Goal: Download file/media: Obtain a digital file from the website

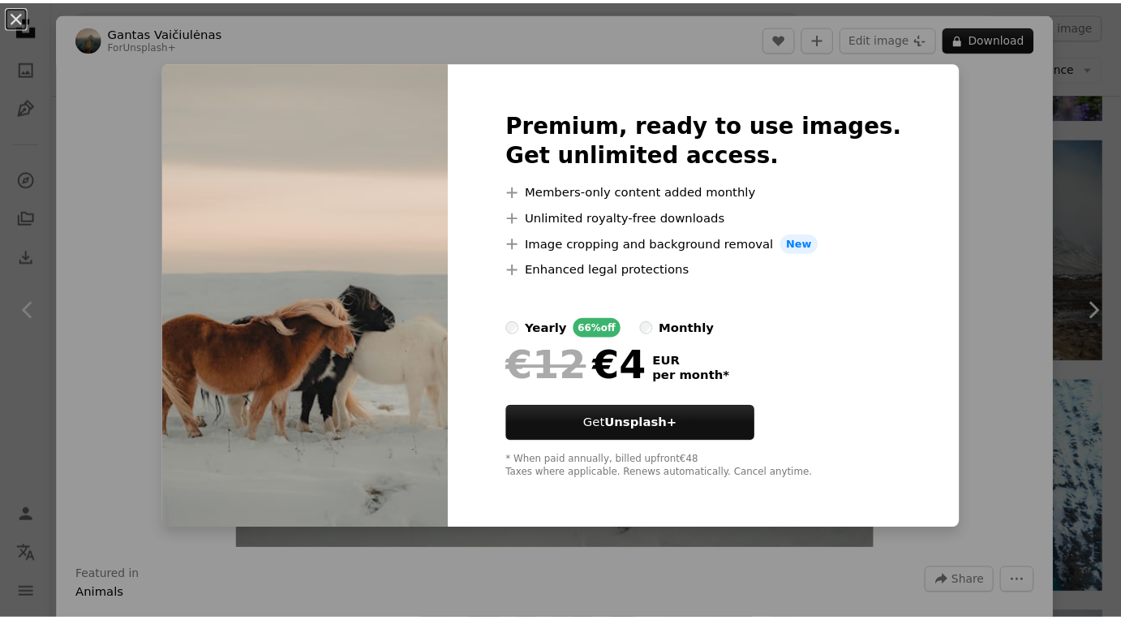
scroll to position [2, 0]
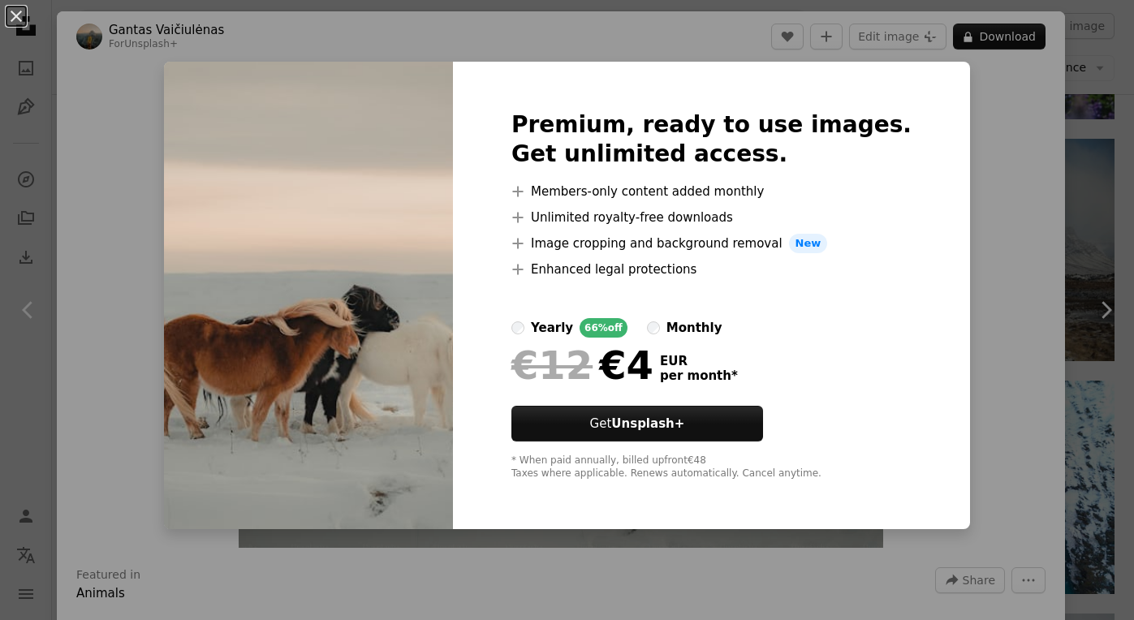
click at [101, 80] on div "An X shape Premium, ready to use images. Get unlimited access. A plus sign Memb…" at bounding box center [567, 310] width 1134 height 620
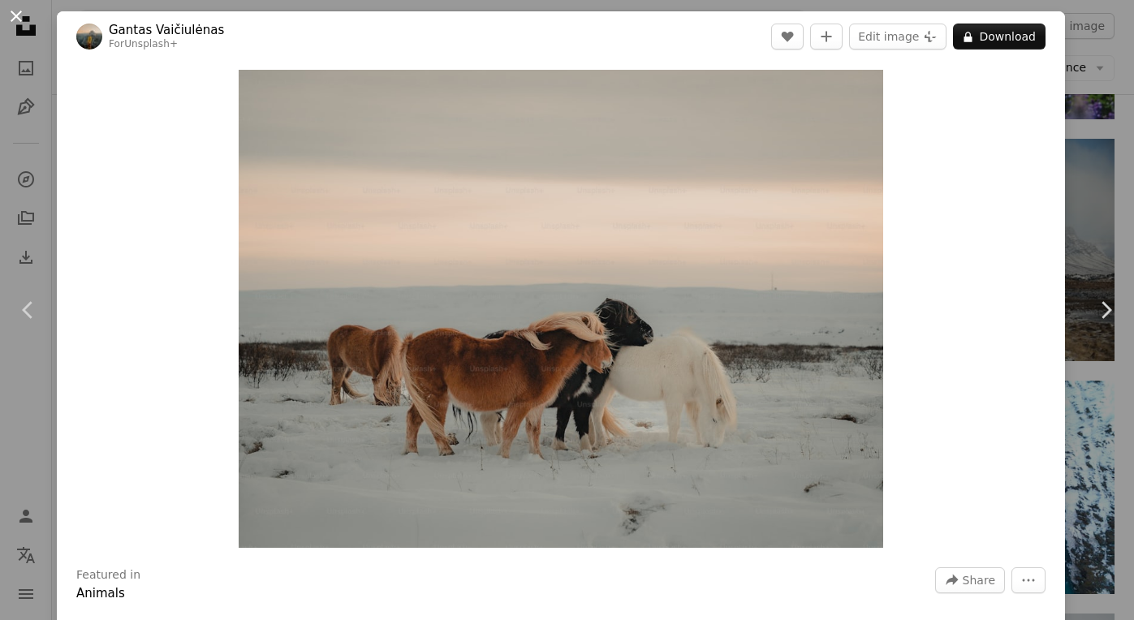
click at [16, 15] on button "An X shape" at bounding box center [15, 15] width 19 height 19
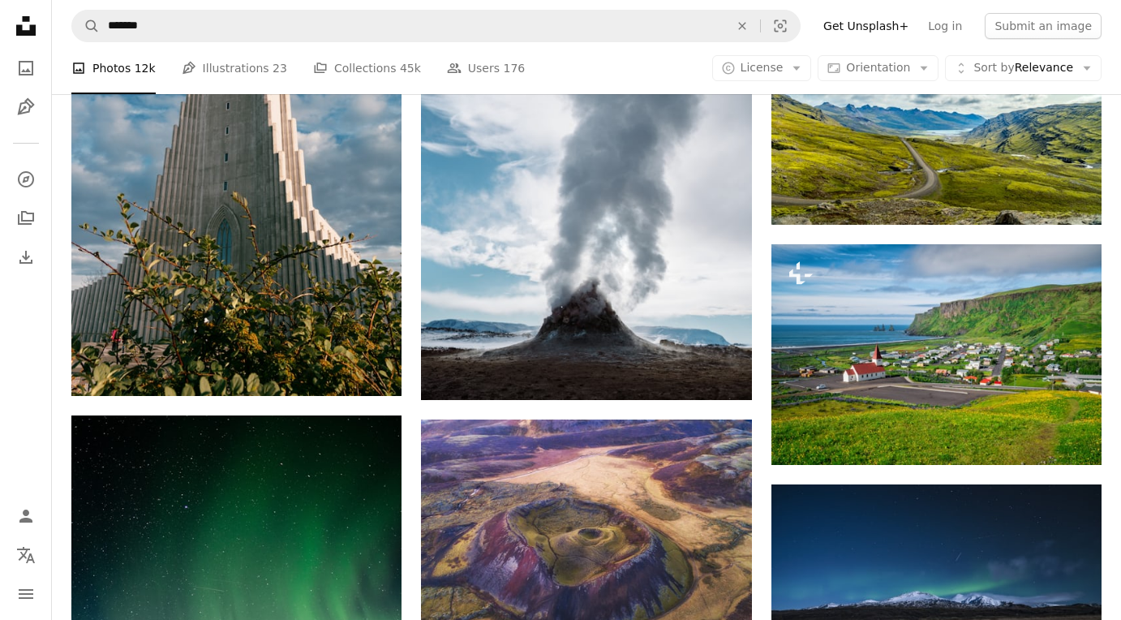
scroll to position [27028, 0]
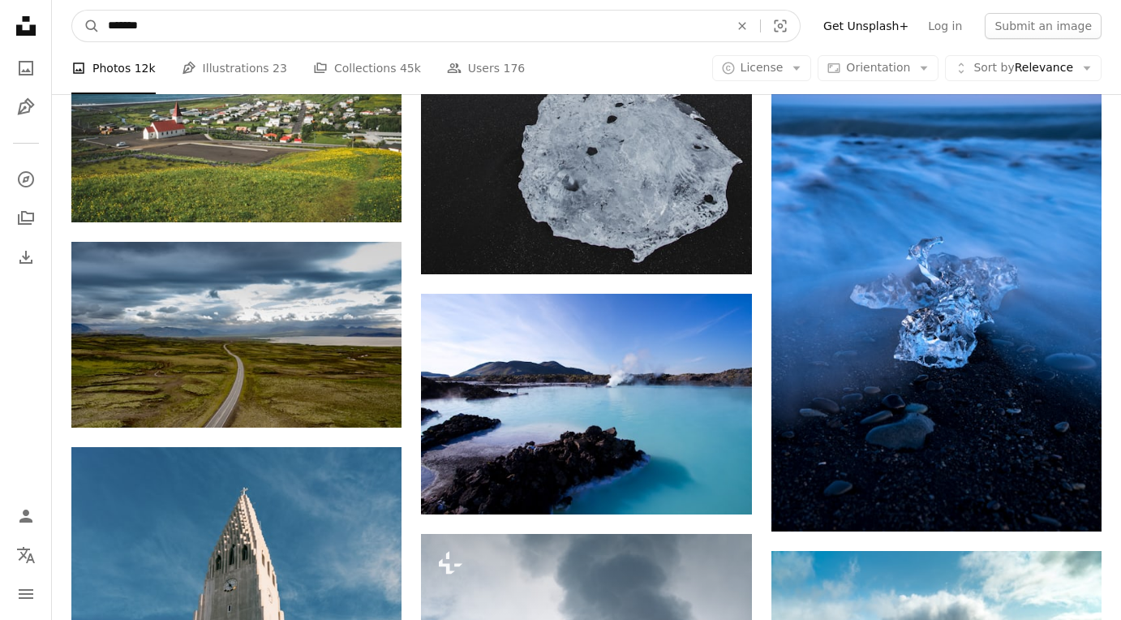
click at [158, 26] on input "*******" at bounding box center [412, 26] width 625 height 31
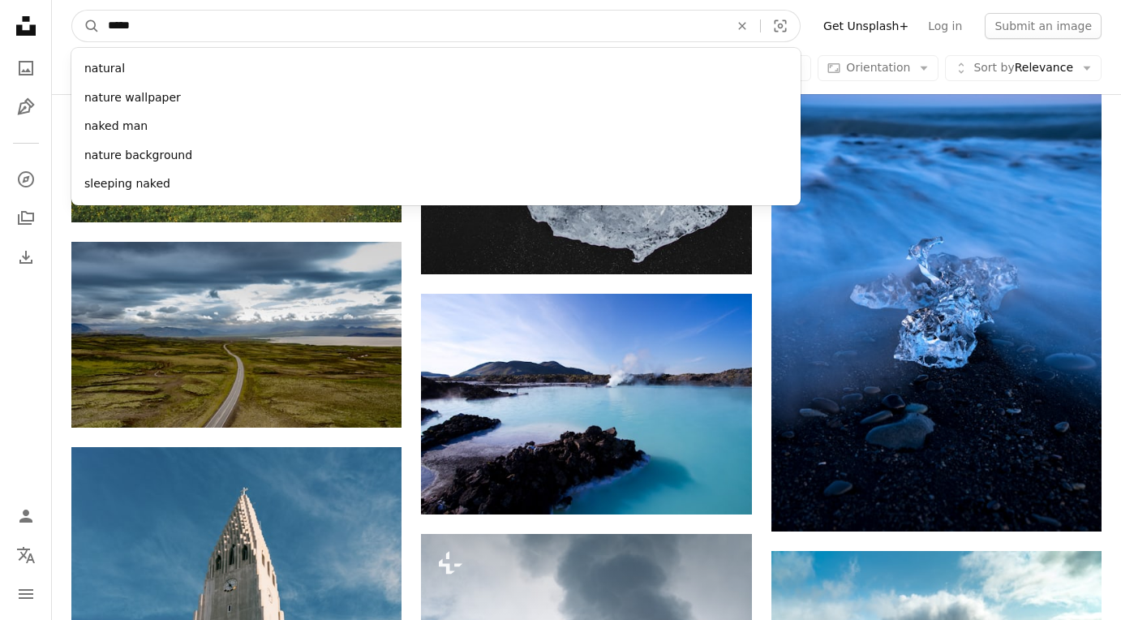
type input "******"
click button "A magnifying glass" at bounding box center [86, 26] width 28 height 31
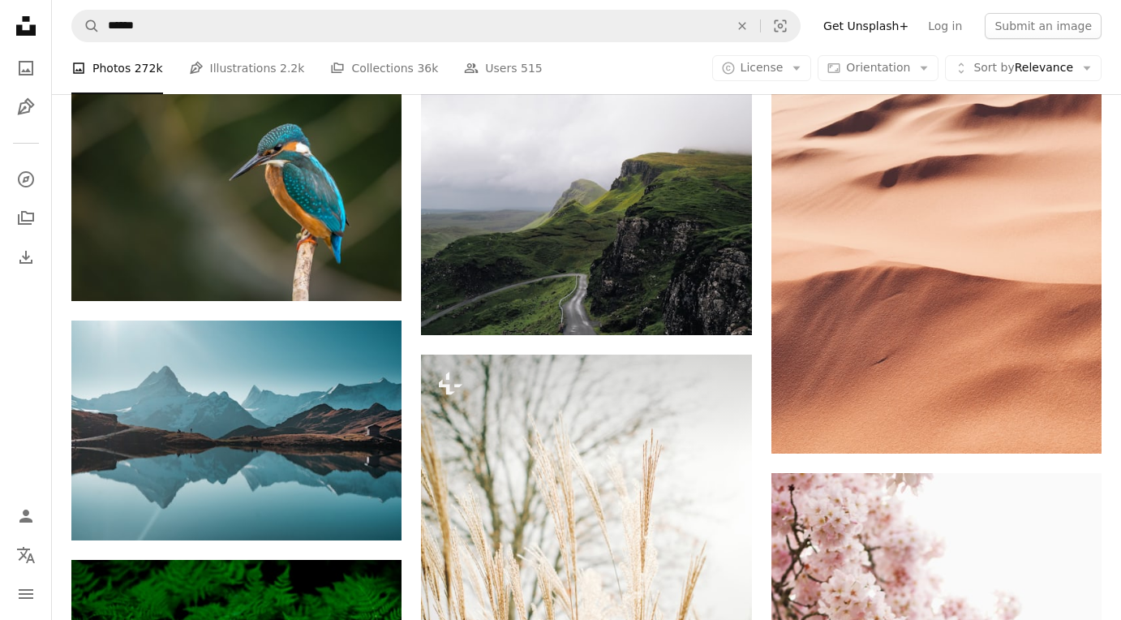
scroll to position [9618, 0]
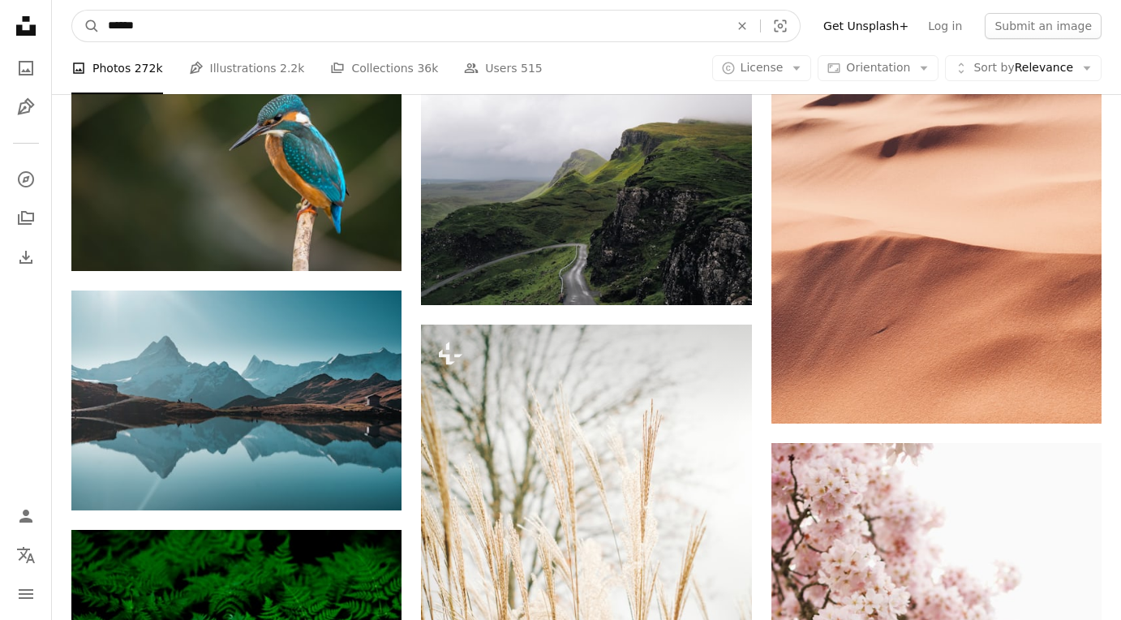
click at [224, 28] on input "******" at bounding box center [412, 26] width 625 height 31
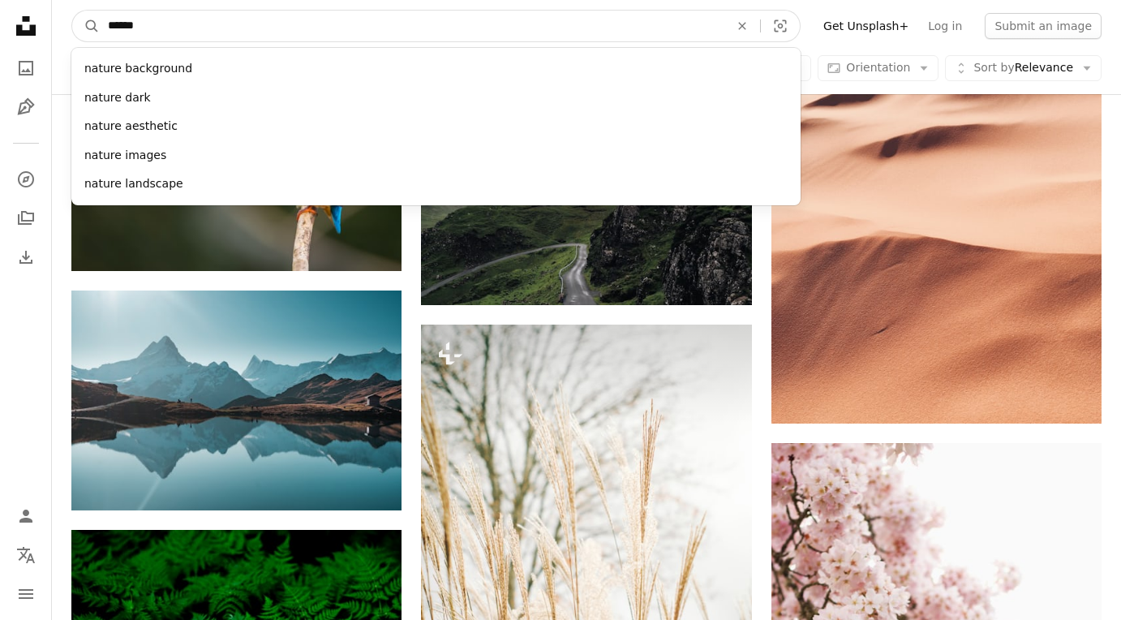
click at [224, 28] on input "******" at bounding box center [412, 26] width 625 height 31
type input "*******"
click at [72, 11] on button "A magnifying glass" at bounding box center [86, 26] width 28 height 31
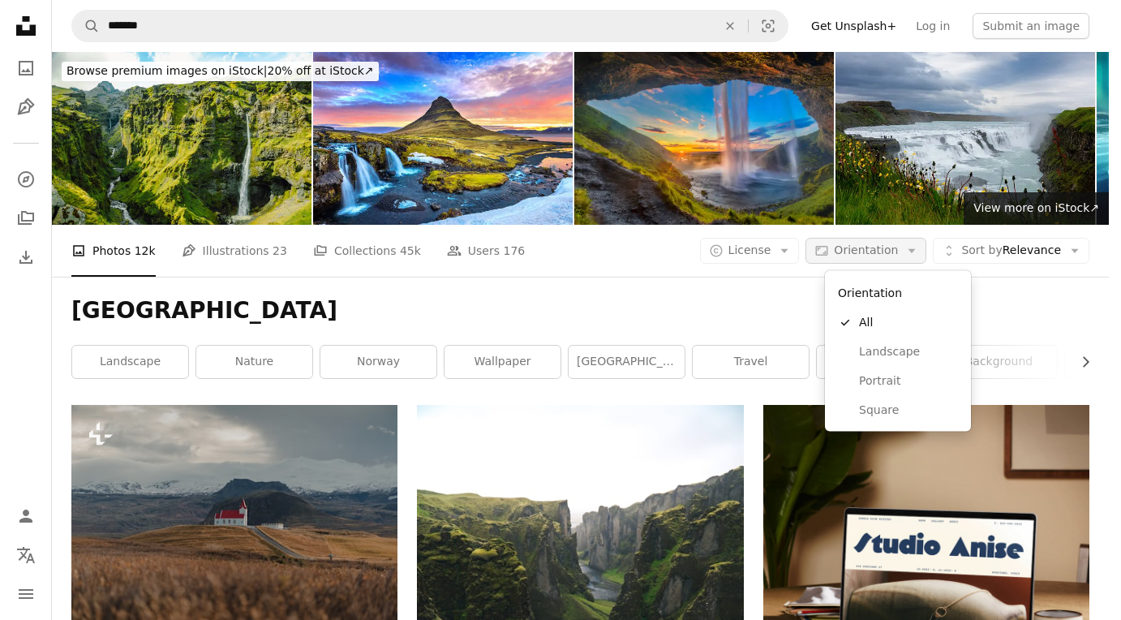
click at [919, 248] on icon "Arrow down" at bounding box center [912, 250] width 15 height 15
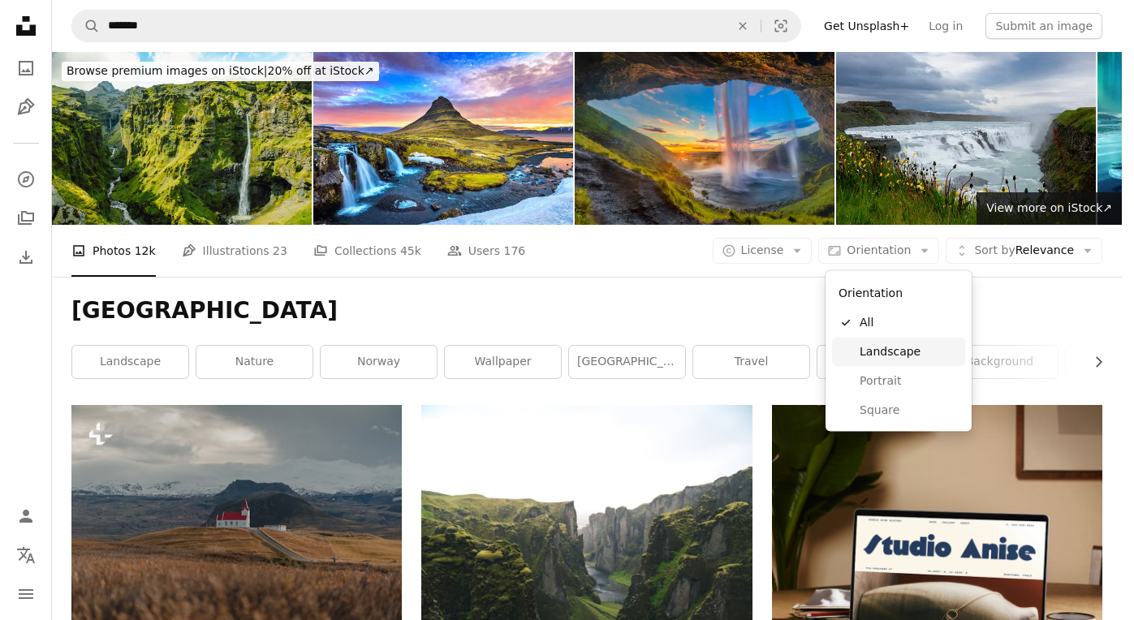
click at [912, 354] on span "Landscape" at bounding box center [908, 351] width 99 height 16
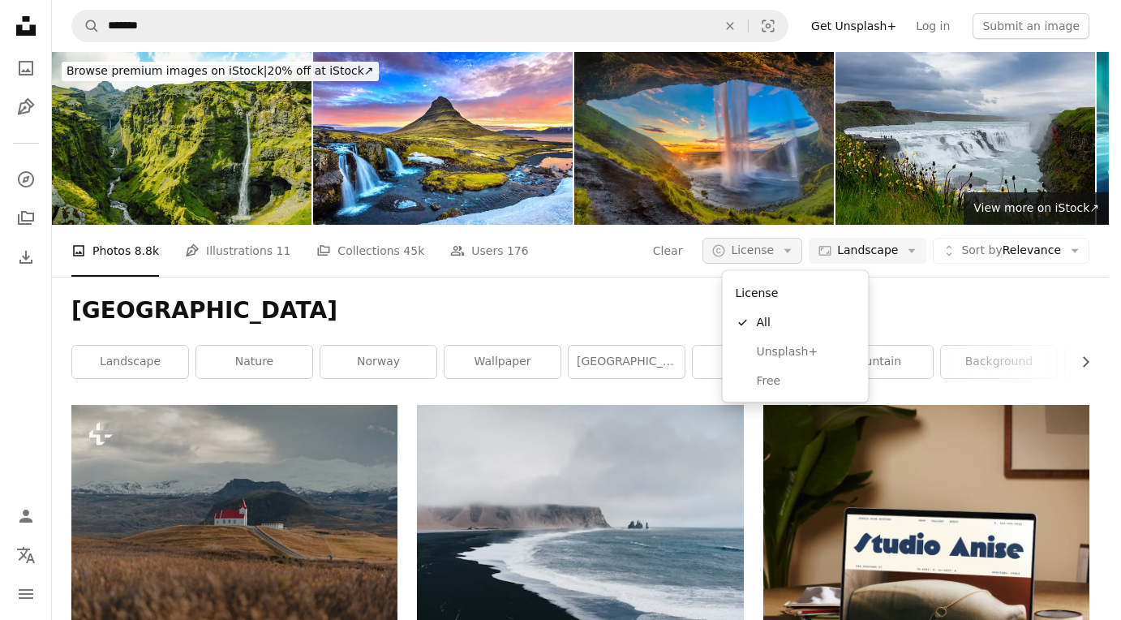
click at [795, 251] on icon "Arrow down" at bounding box center [788, 250] width 15 height 15
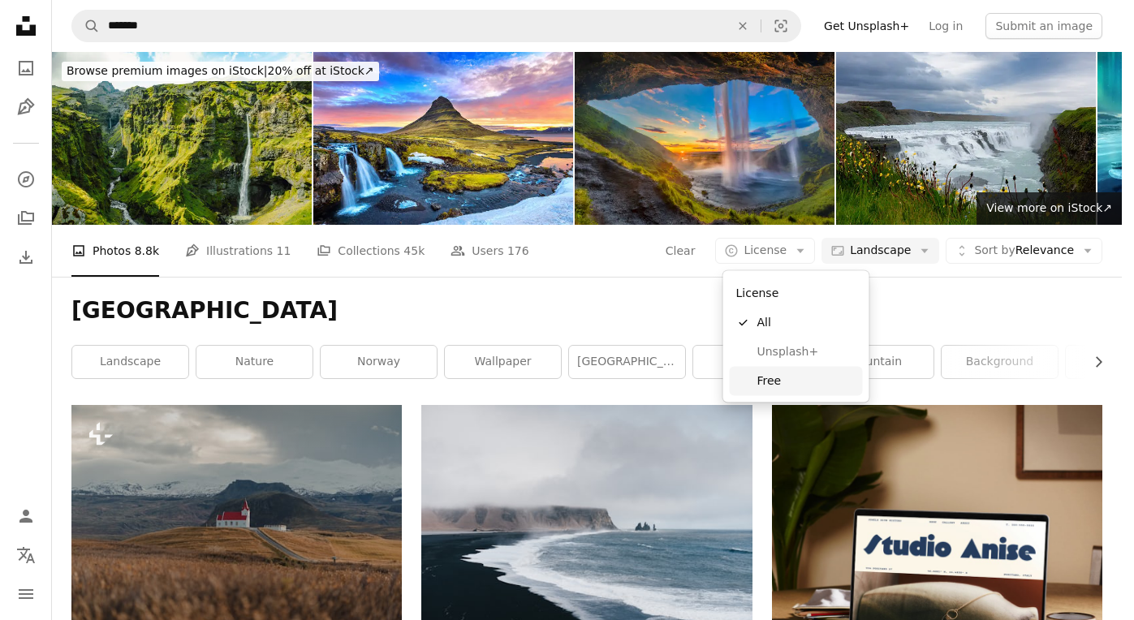
click at [772, 381] on span "Free" at bounding box center [806, 380] width 99 height 16
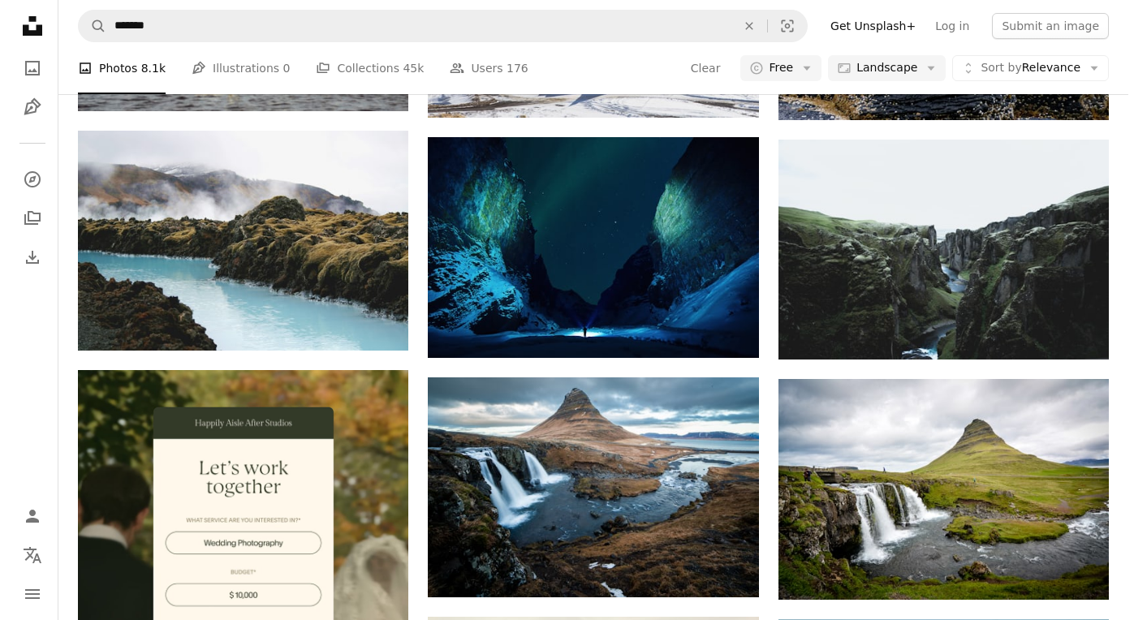
scroll to position [2165, 0]
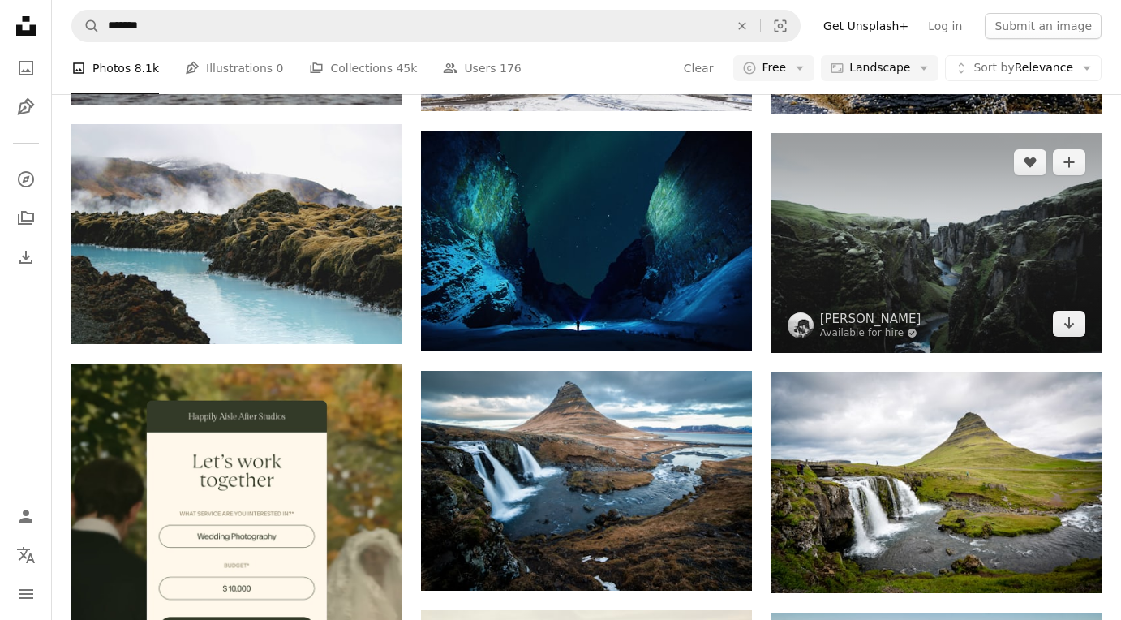
click at [907, 269] on img at bounding box center [937, 243] width 330 height 220
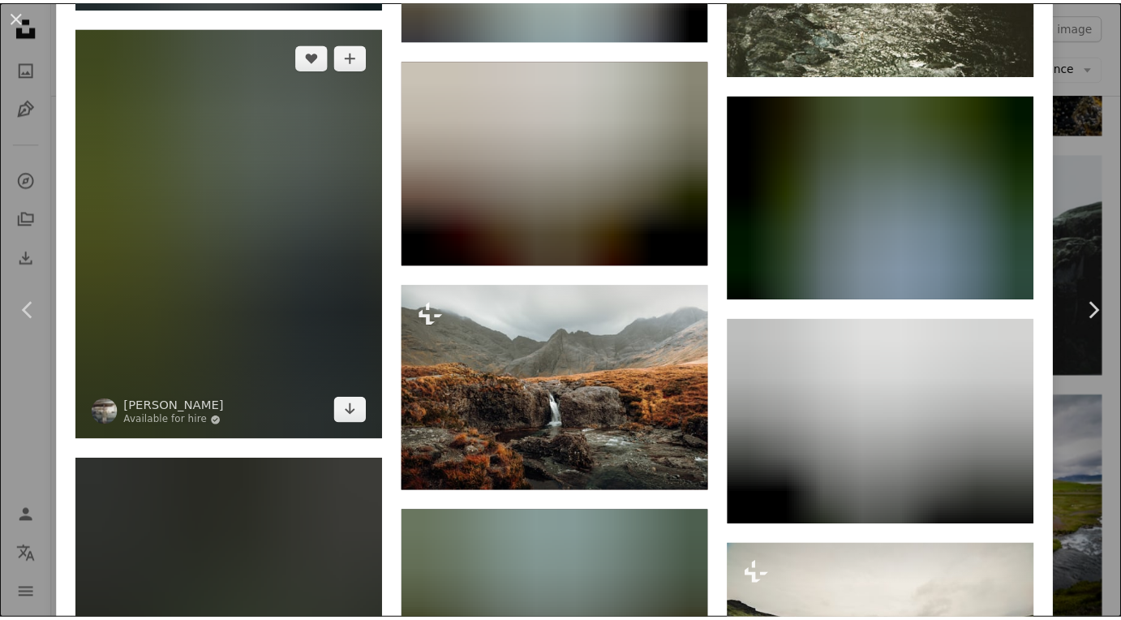
scroll to position [1798, 0]
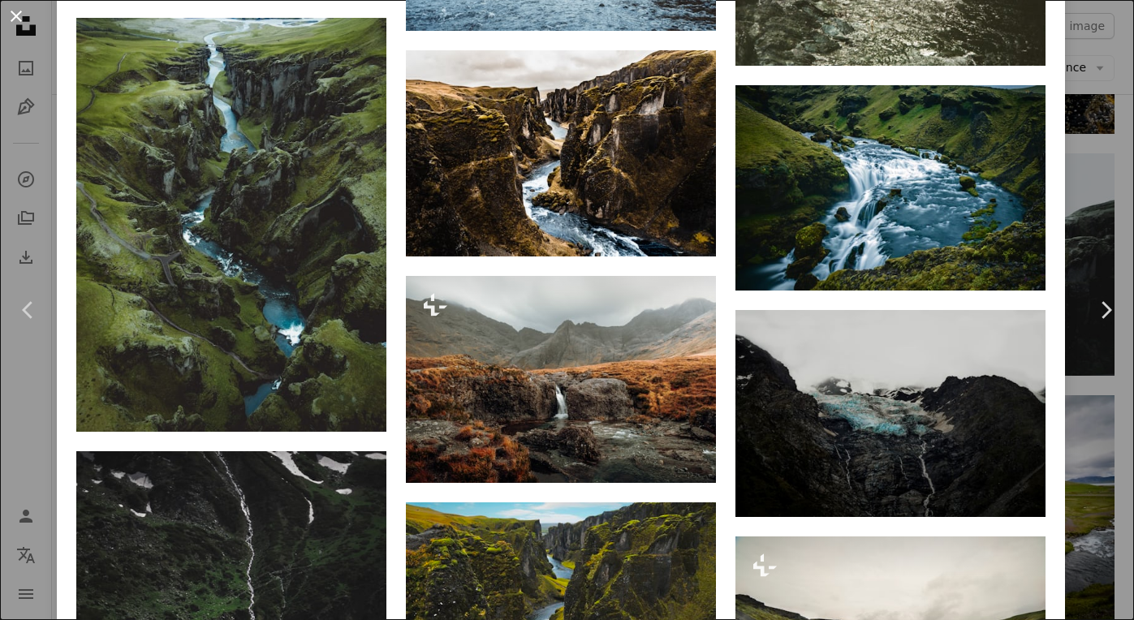
click at [6, 9] on button "An X shape" at bounding box center [15, 15] width 19 height 19
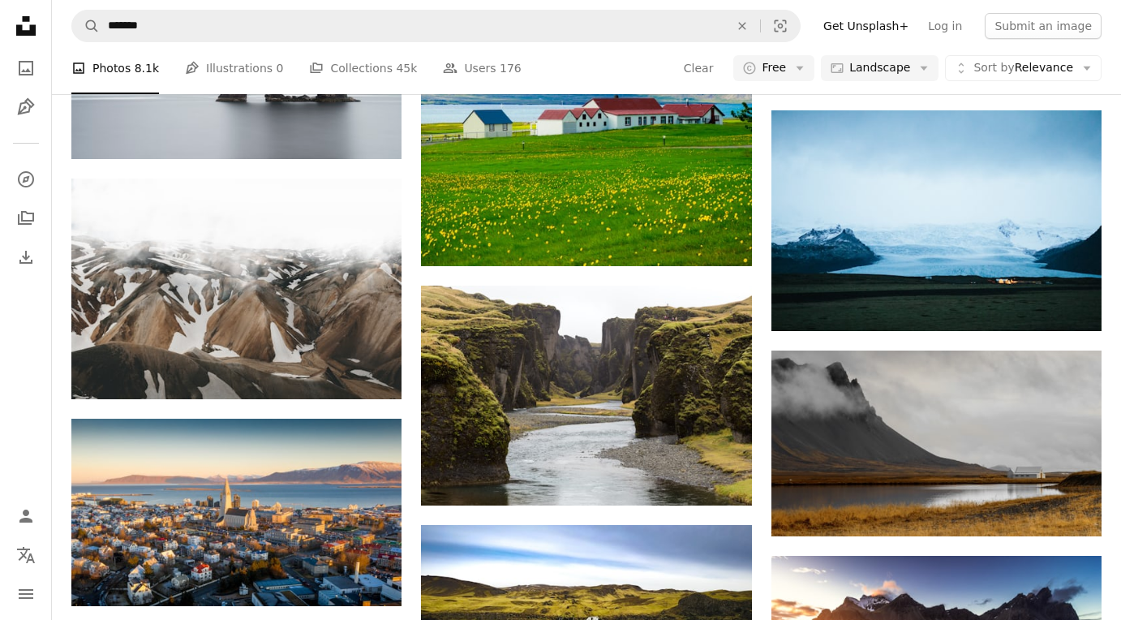
scroll to position [6424, 0]
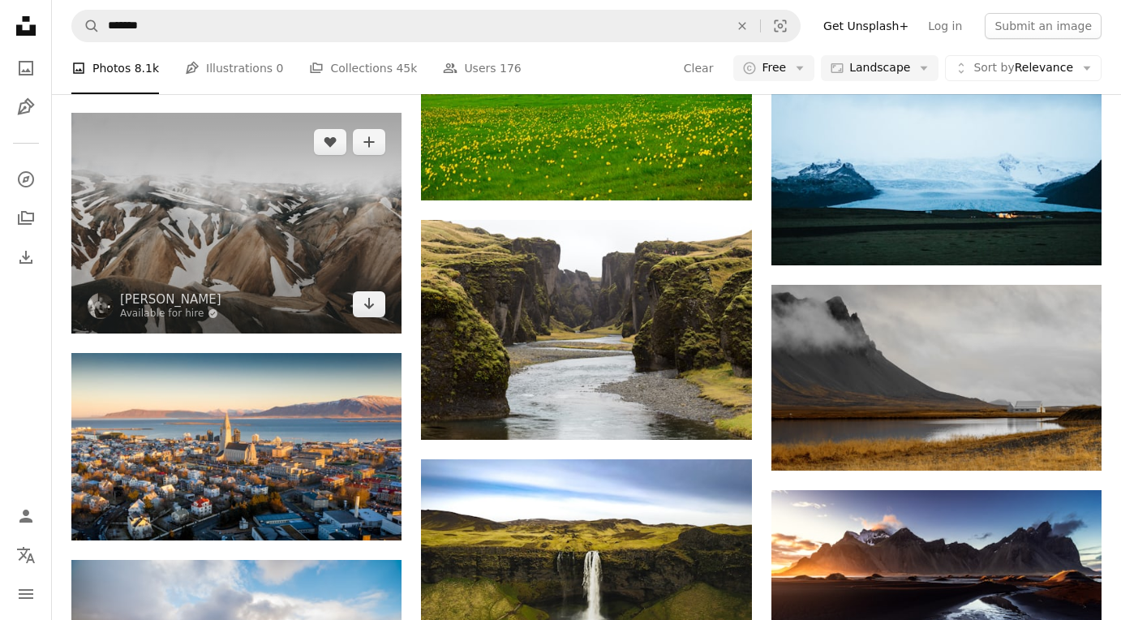
click at [320, 217] on img at bounding box center [236, 223] width 330 height 221
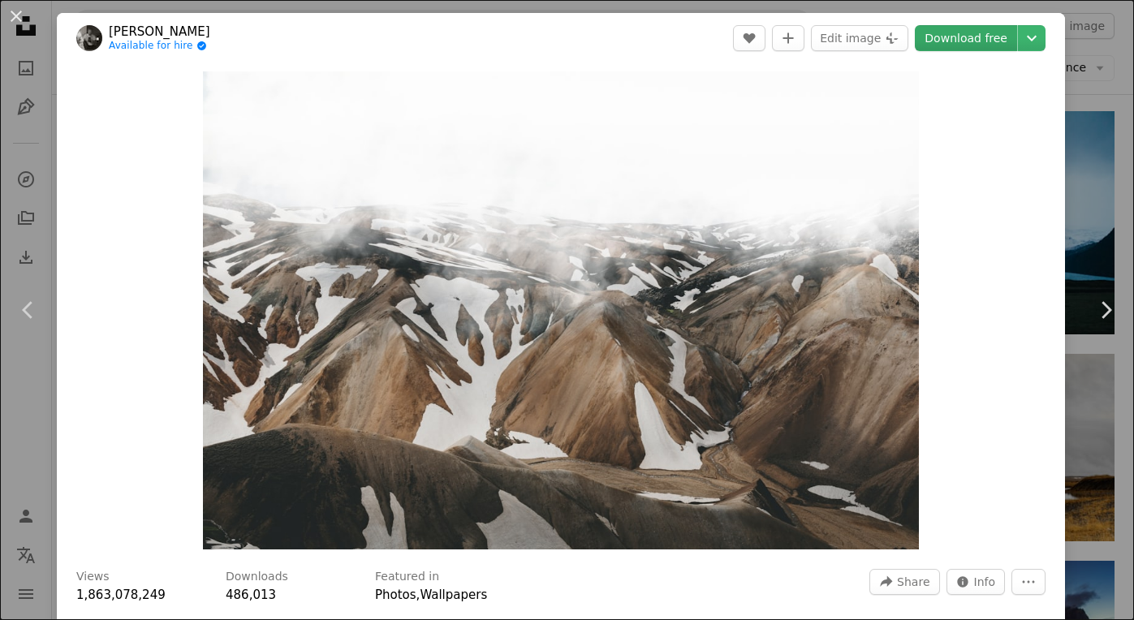
click at [979, 36] on link "Download free" at bounding box center [965, 38] width 102 height 26
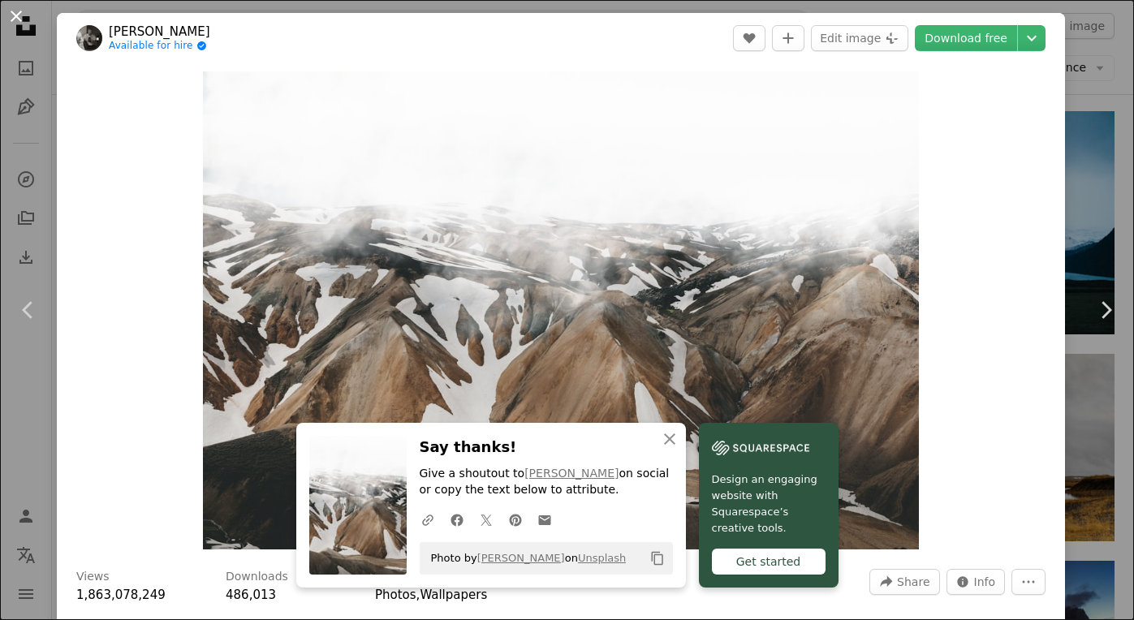
click at [11, 16] on button "An X shape" at bounding box center [15, 15] width 19 height 19
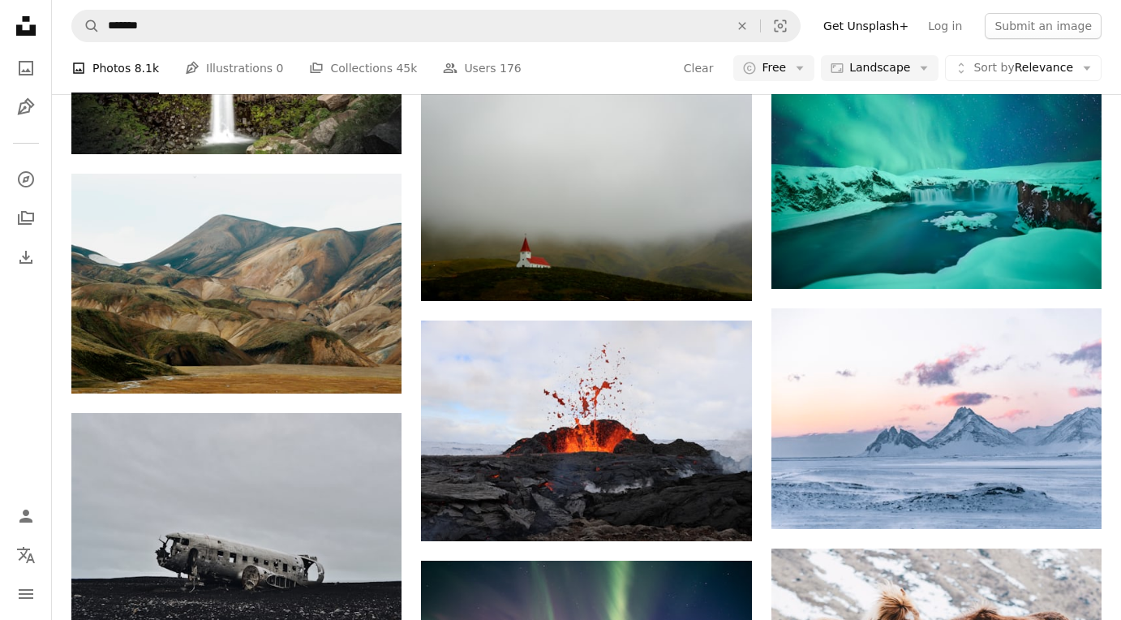
scroll to position [10876, 0]
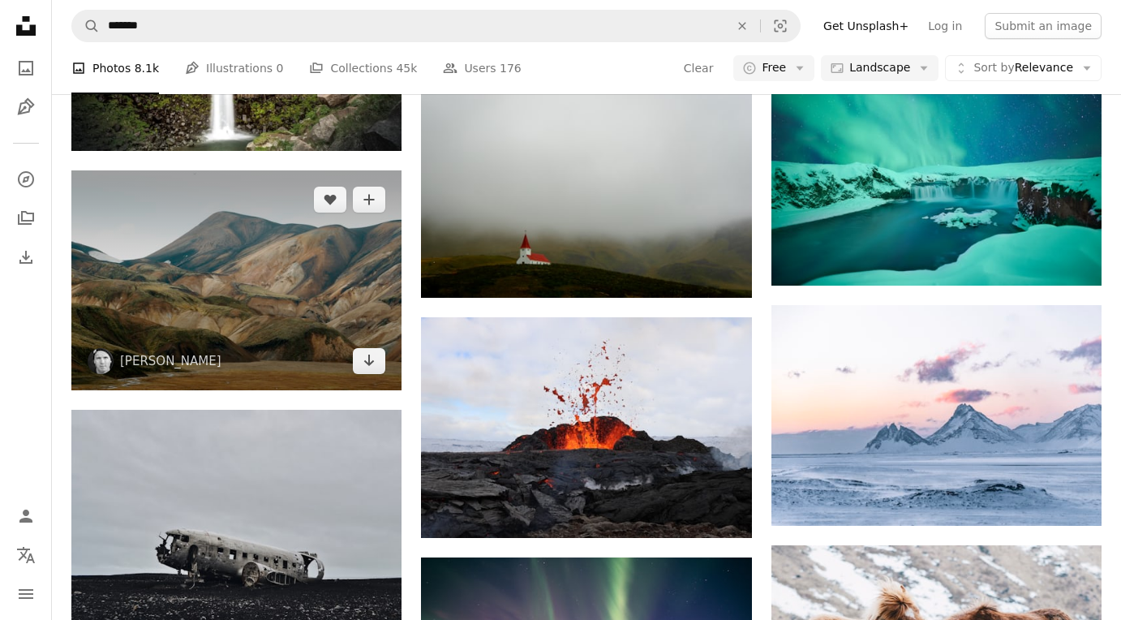
click at [176, 299] on img at bounding box center [236, 280] width 330 height 220
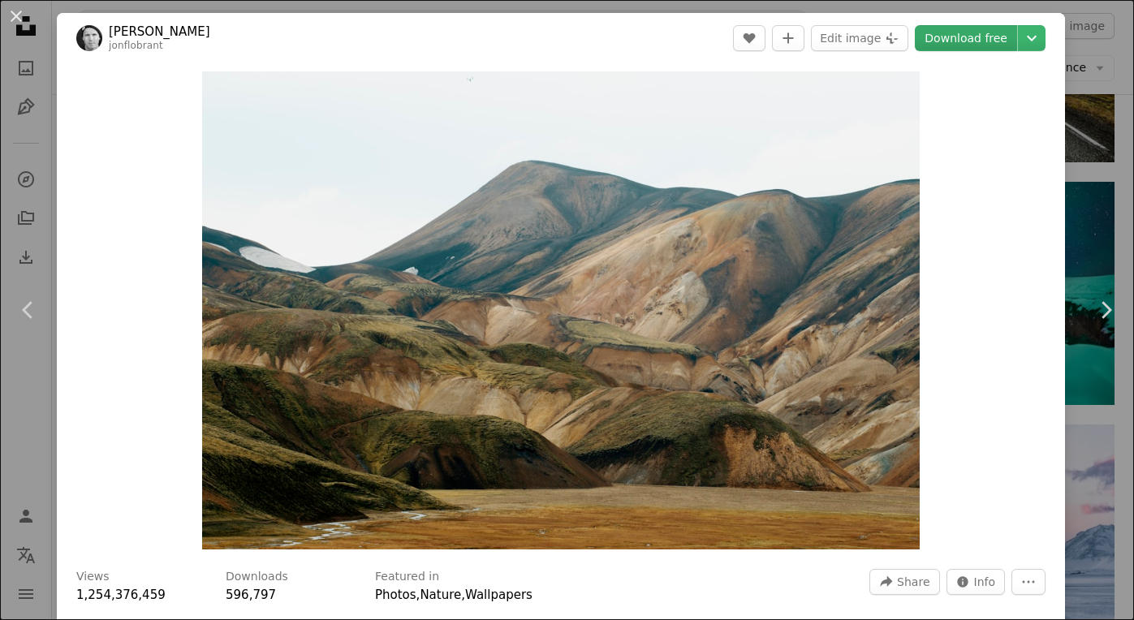
click at [974, 43] on link "Download free" at bounding box center [965, 38] width 102 height 26
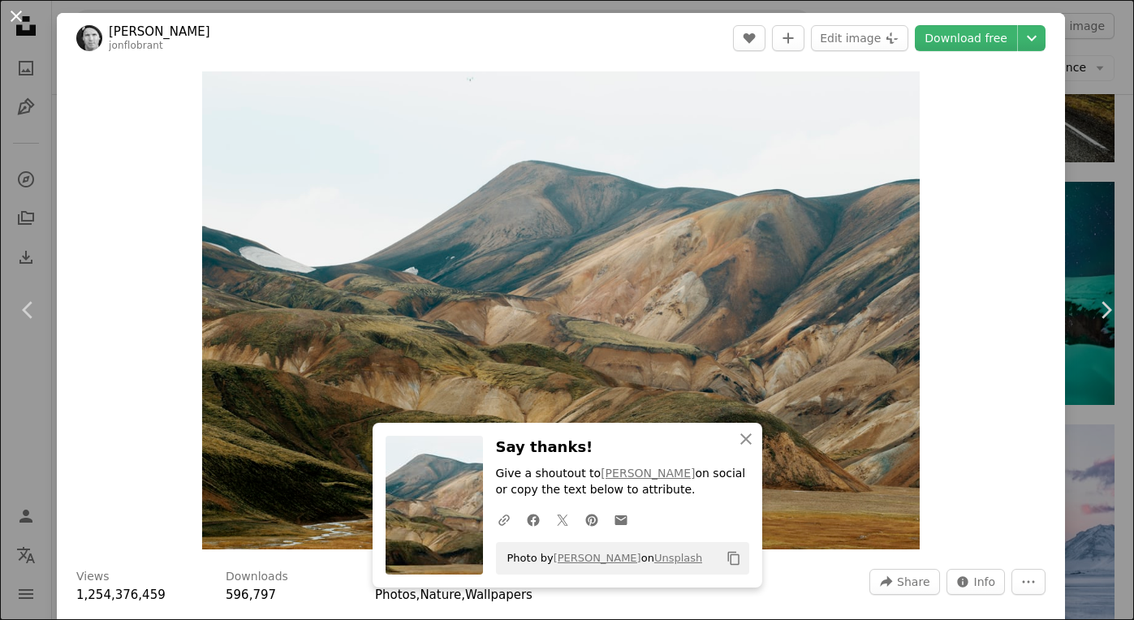
click at [14, 19] on button "An X shape" at bounding box center [15, 15] width 19 height 19
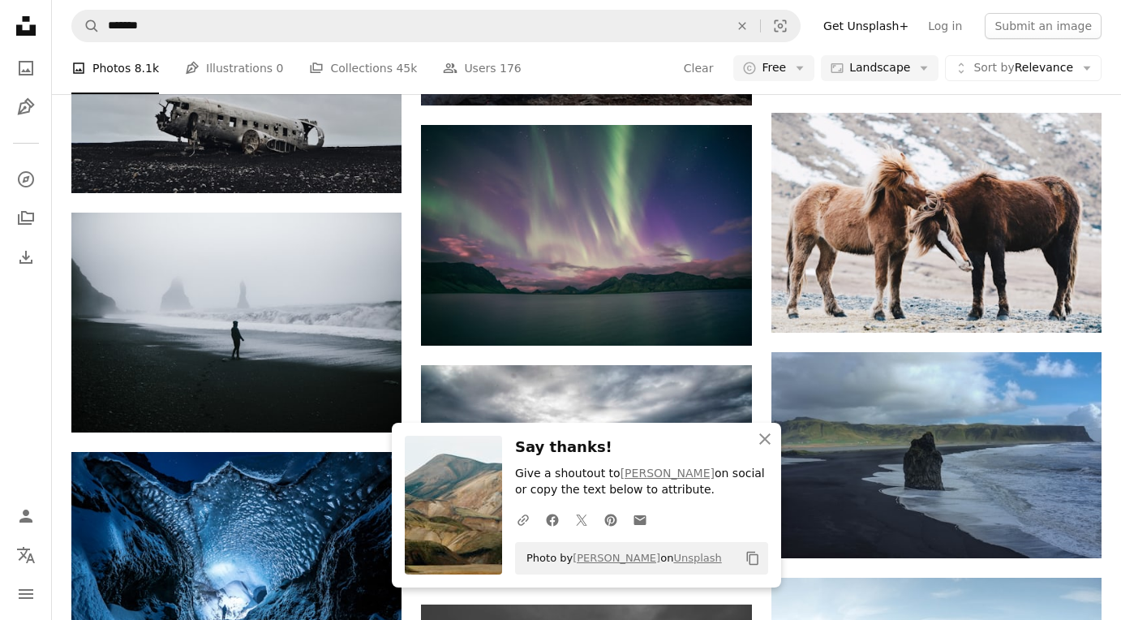
scroll to position [11335, 0]
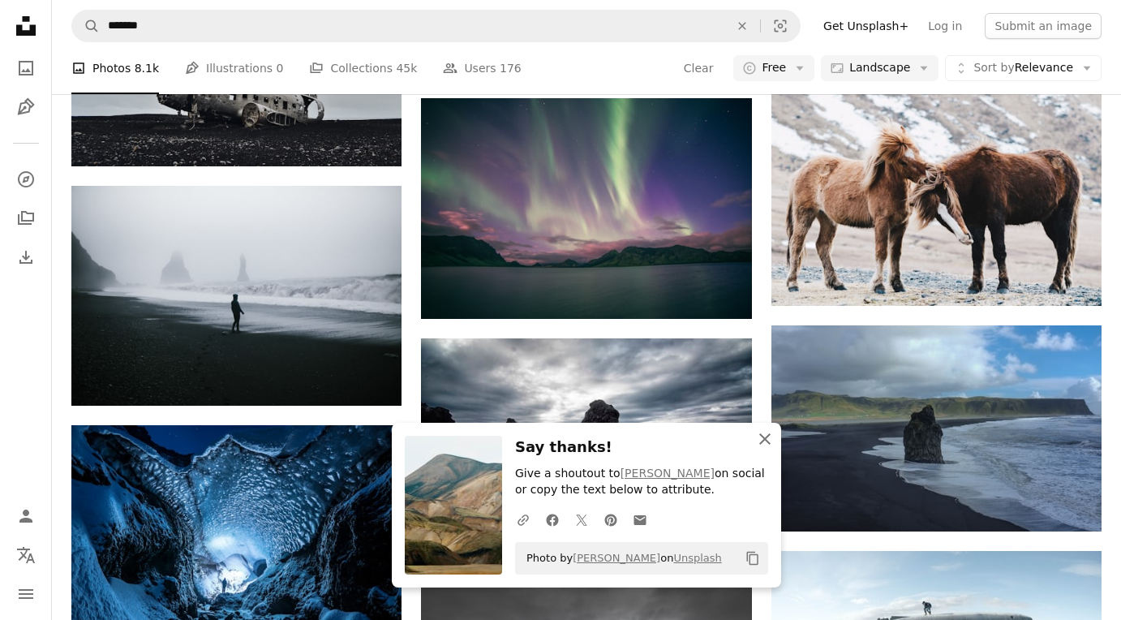
click at [766, 438] on icon "button" at bounding box center [764, 438] width 11 height 11
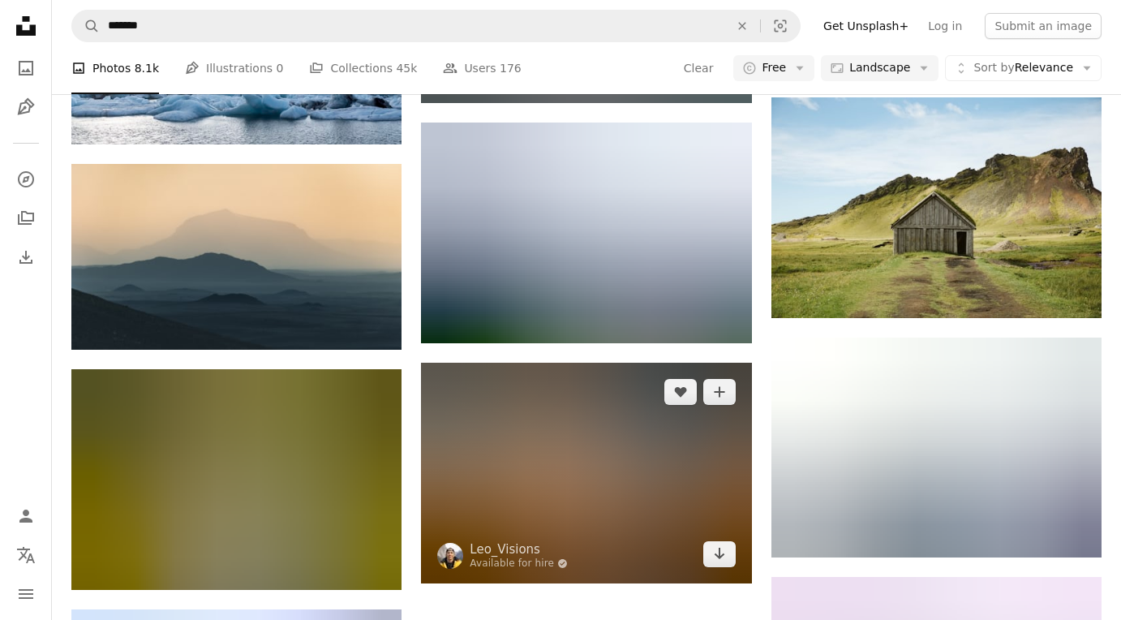
scroll to position [19520, 0]
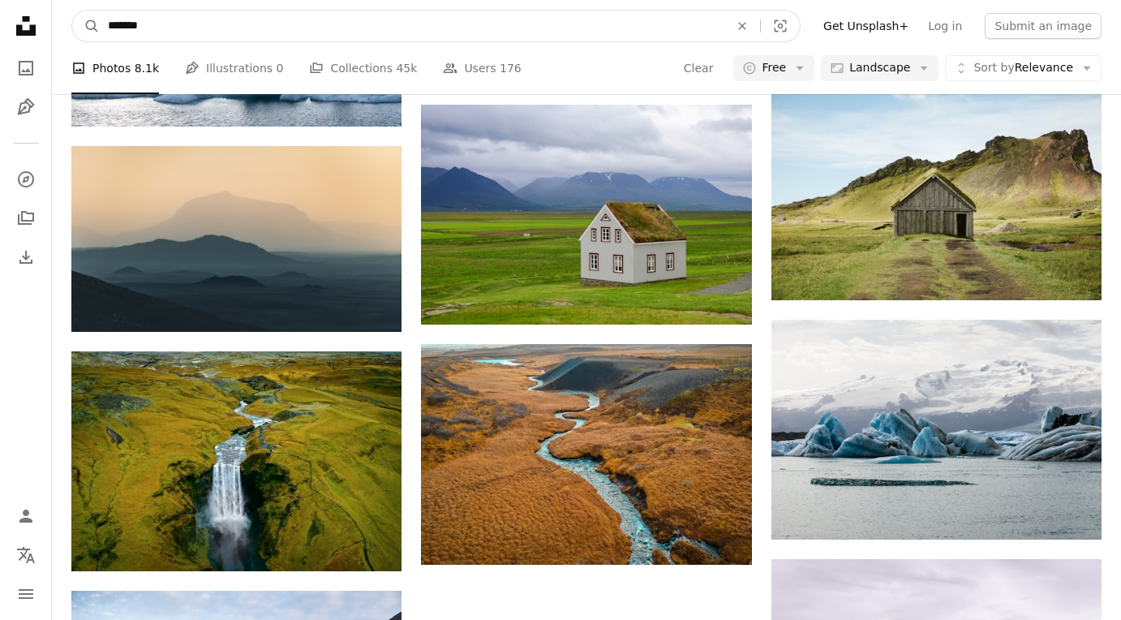
click at [209, 31] on input "*******" at bounding box center [412, 26] width 625 height 31
type input "**********"
click button "A magnifying glass" at bounding box center [86, 26] width 28 height 31
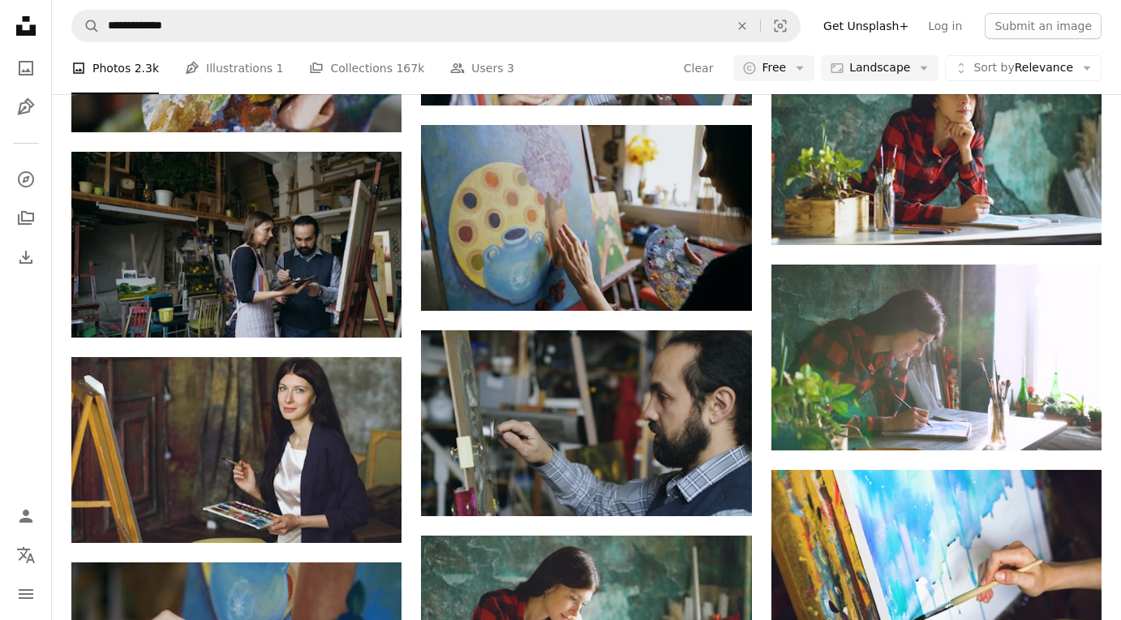
scroll to position [15850, 0]
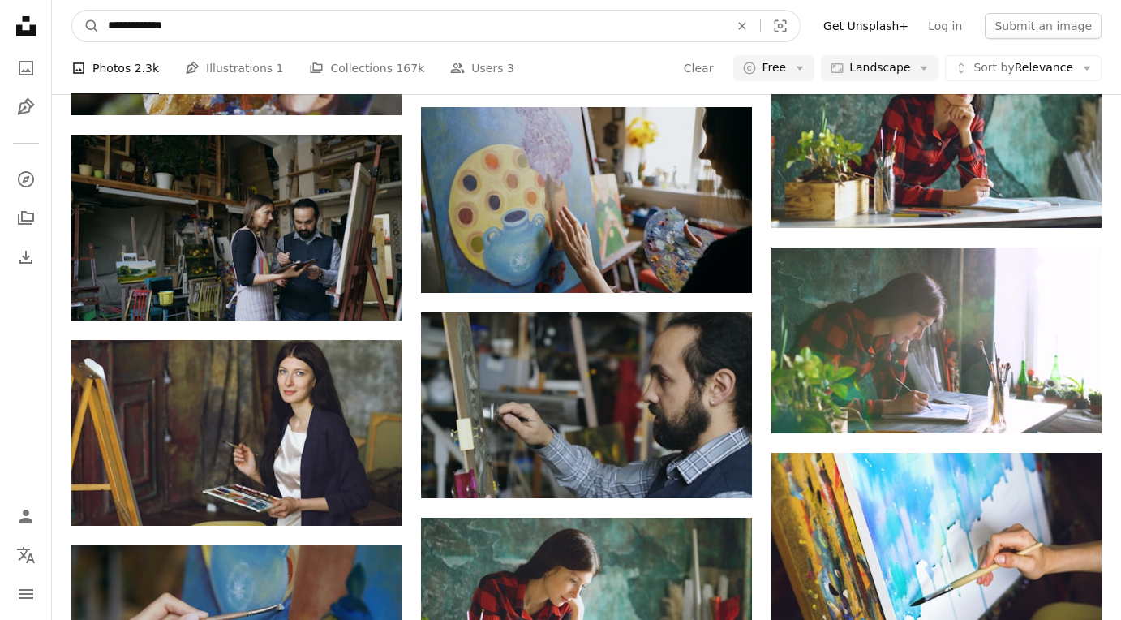
click at [136, 26] on input "**********" at bounding box center [412, 26] width 625 height 31
type input "**********"
click button "A magnifying glass" at bounding box center [86, 26] width 28 height 31
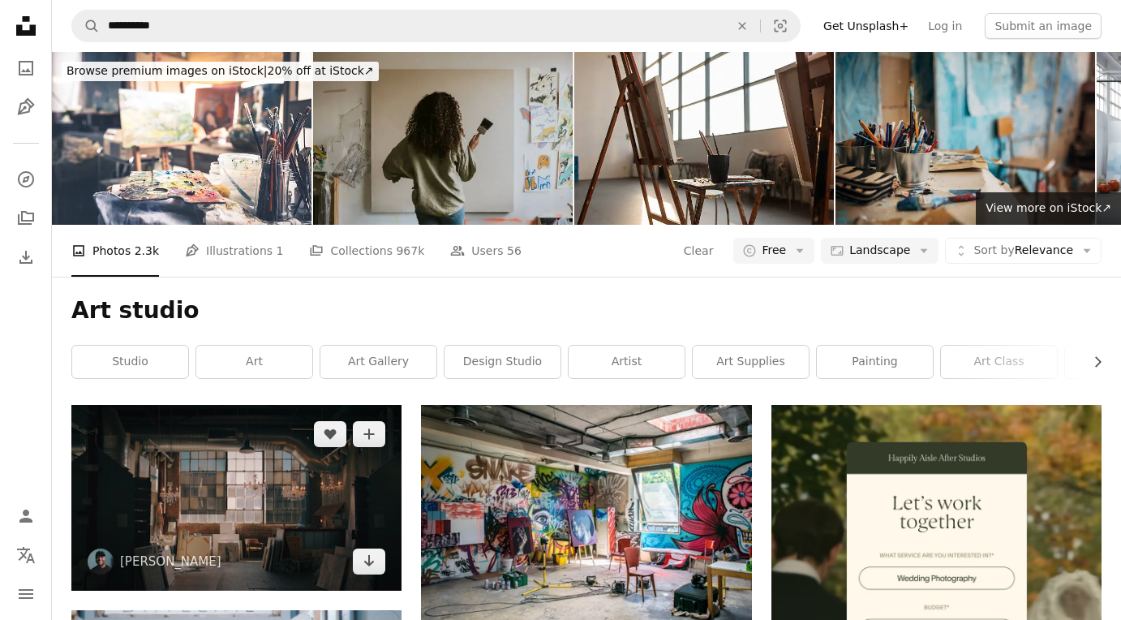
click at [238, 471] on img at bounding box center [236, 498] width 330 height 186
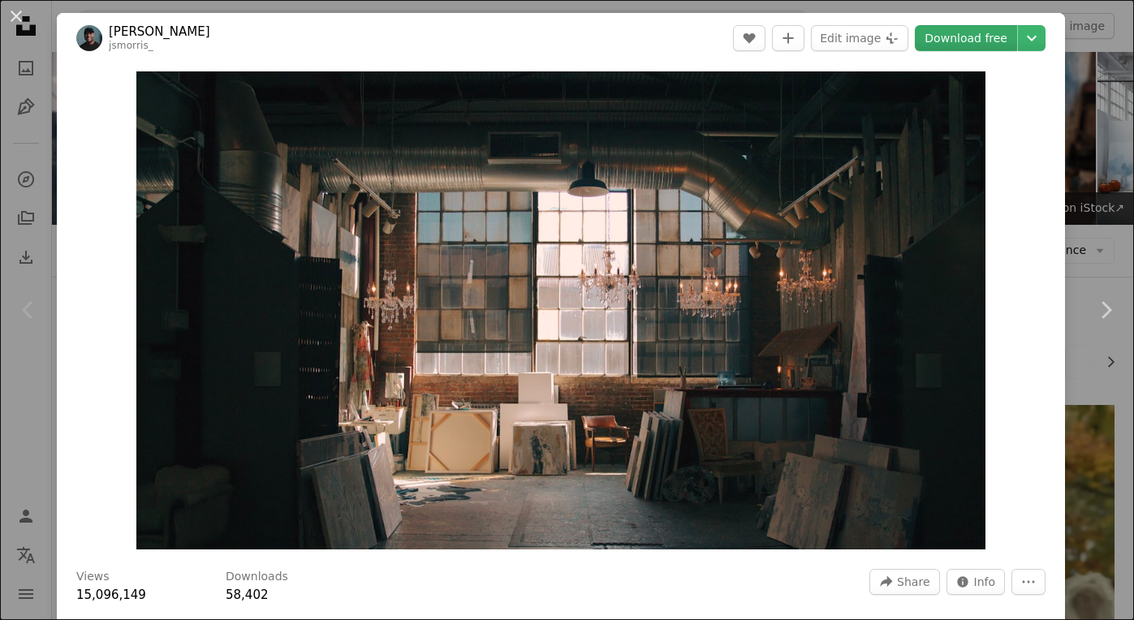
click at [953, 33] on link "Download free" at bounding box center [965, 38] width 102 height 26
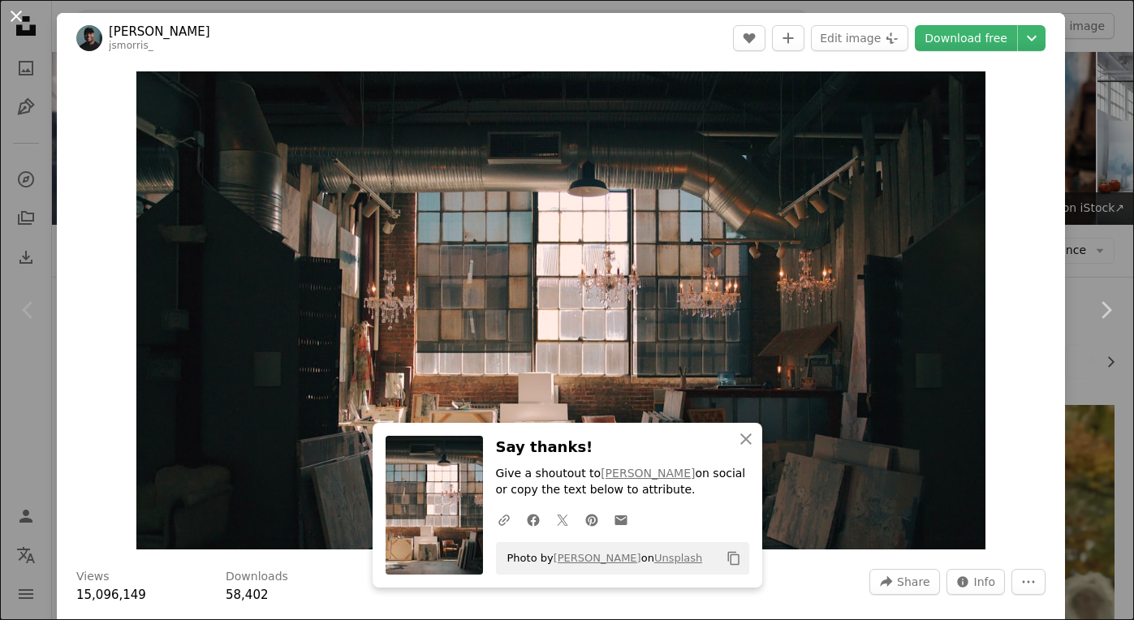
click at [17, 17] on button "An X shape" at bounding box center [15, 15] width 19 height 19
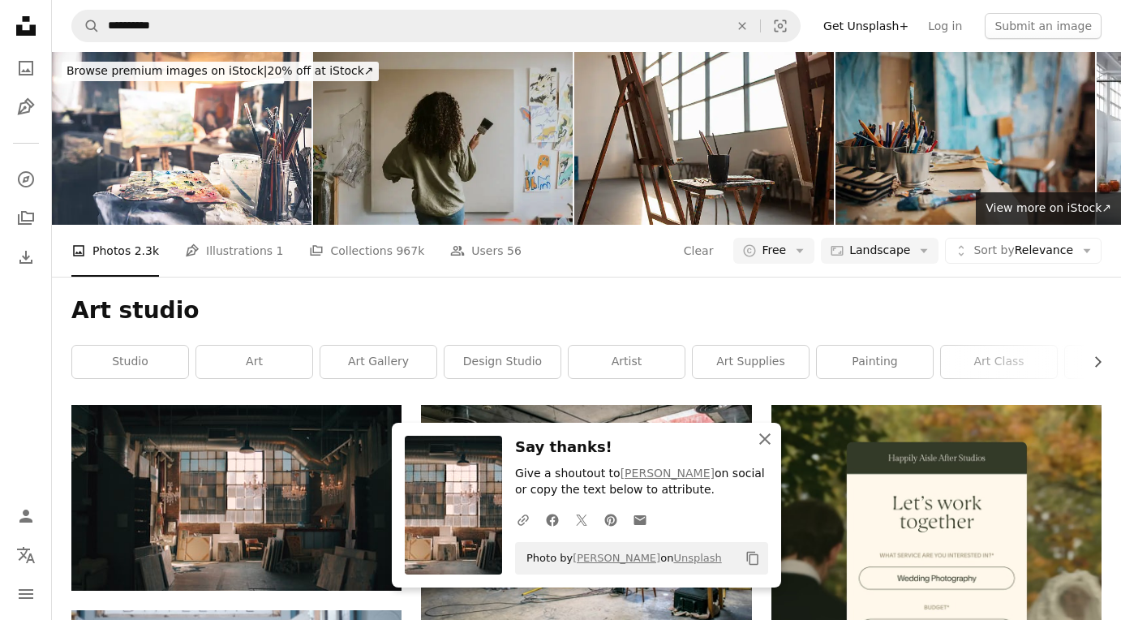
click at [772, 442] on icon "An X shape" at bounding box center [764, 438] width 19 height 19
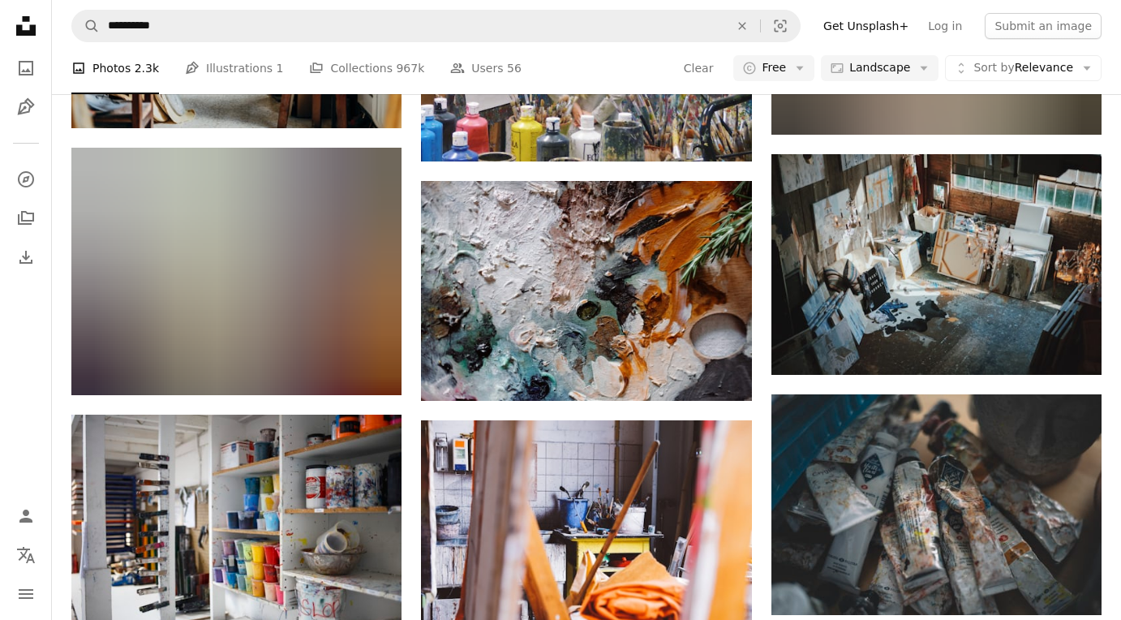
scroll to position [951, 0]
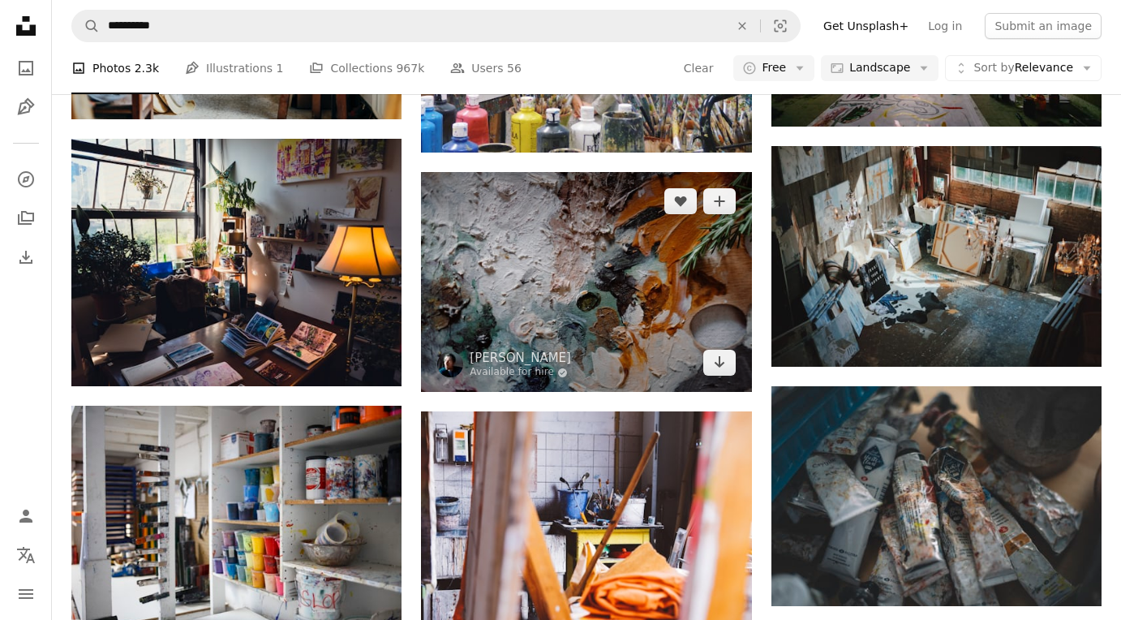
click at [592, 311] on img at bounding box center [586, 282] width 330 height 220
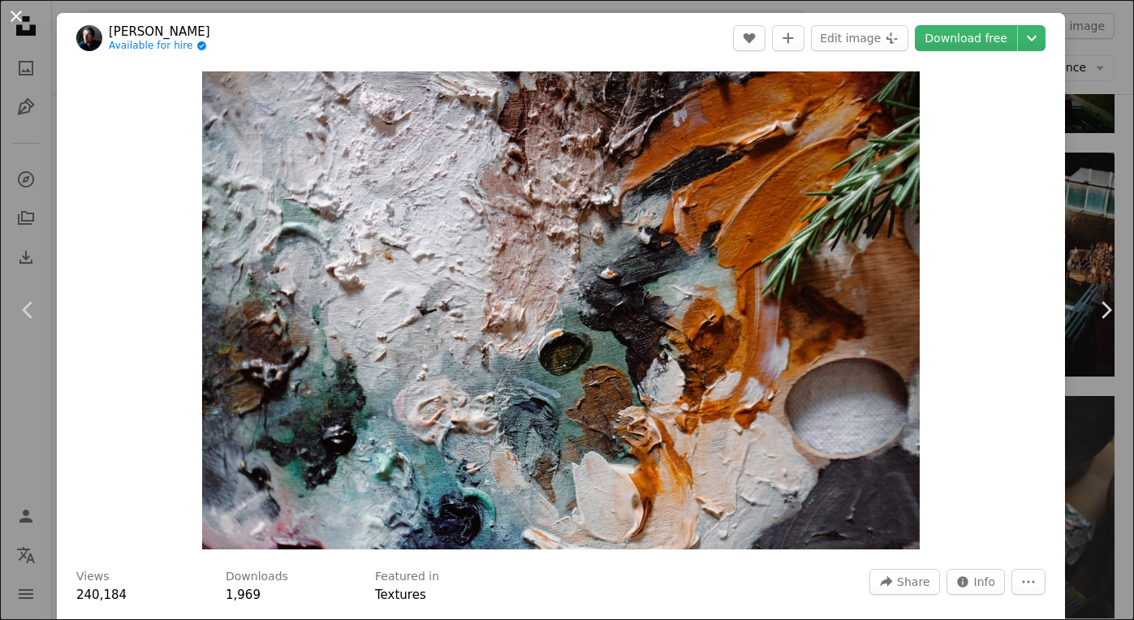
click at [17, 15] on button "An X shape" at bounding box center [15, 15] width 19 height 19
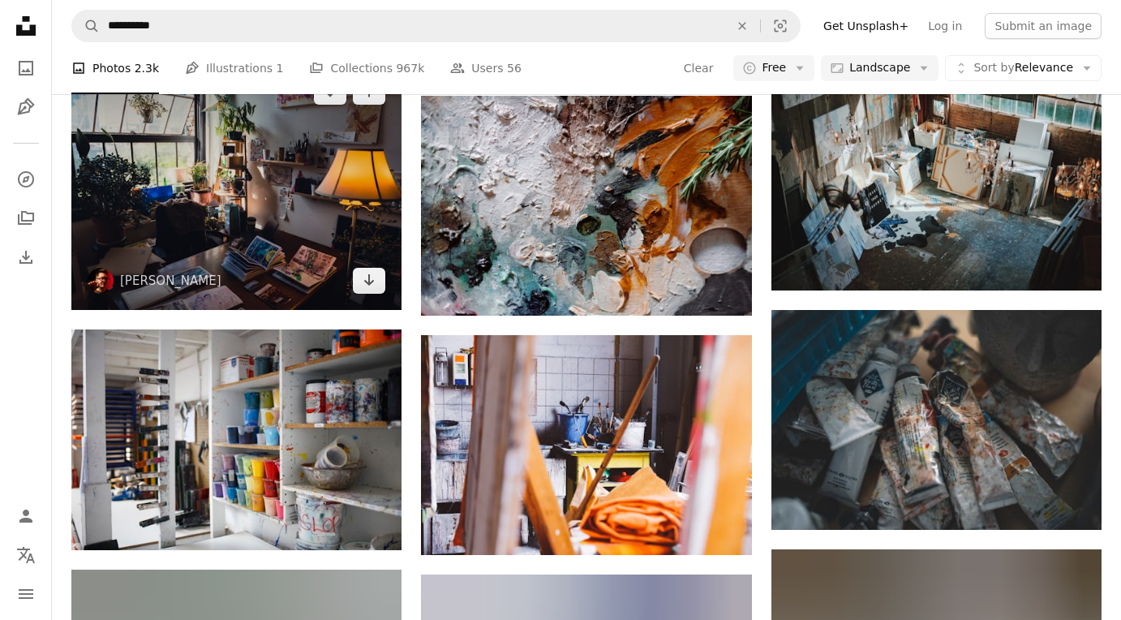
scroll to position [1031, 0]
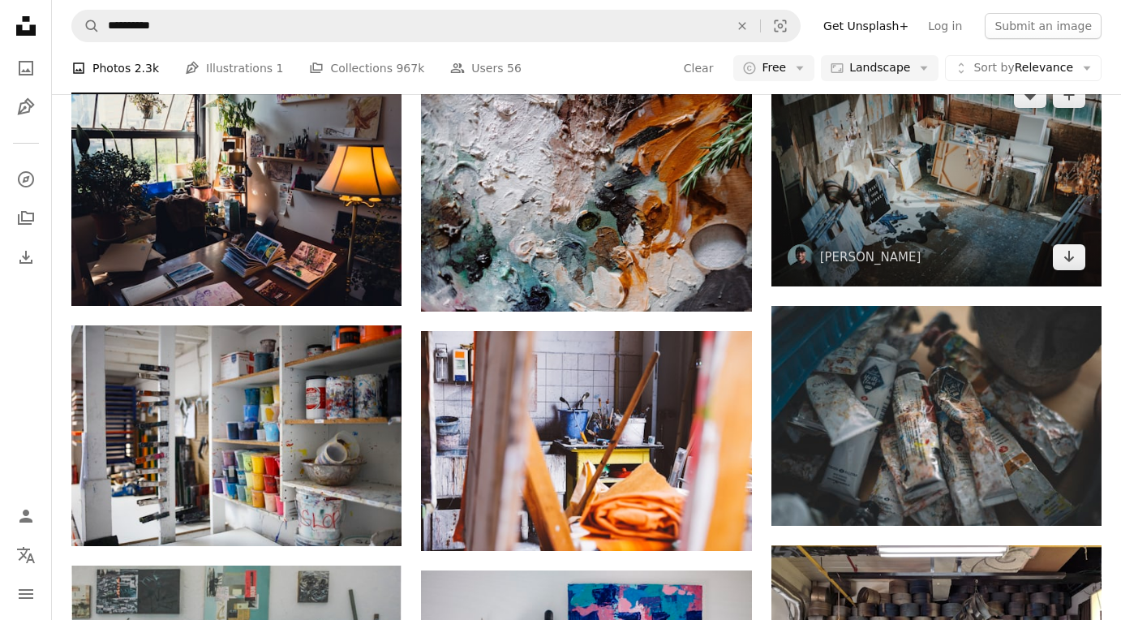
click at [946, 188] on img at bounding box center [937, 176] width 330 height 221
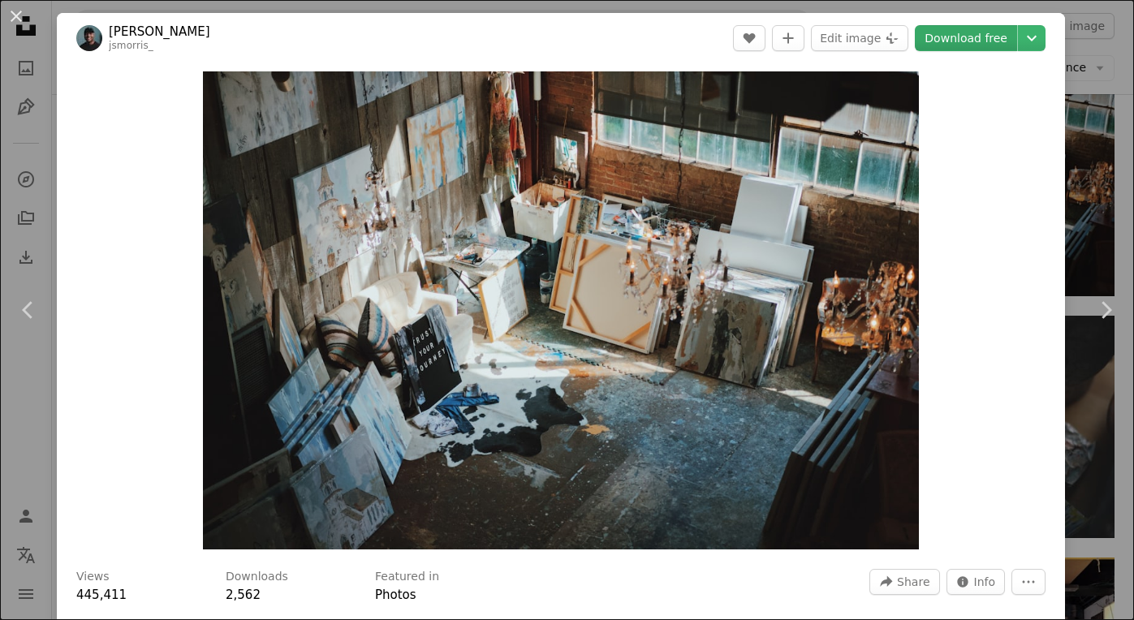
click at [950, 31] on link "Download free" at bounding box center [965, 38] width 102 height 26
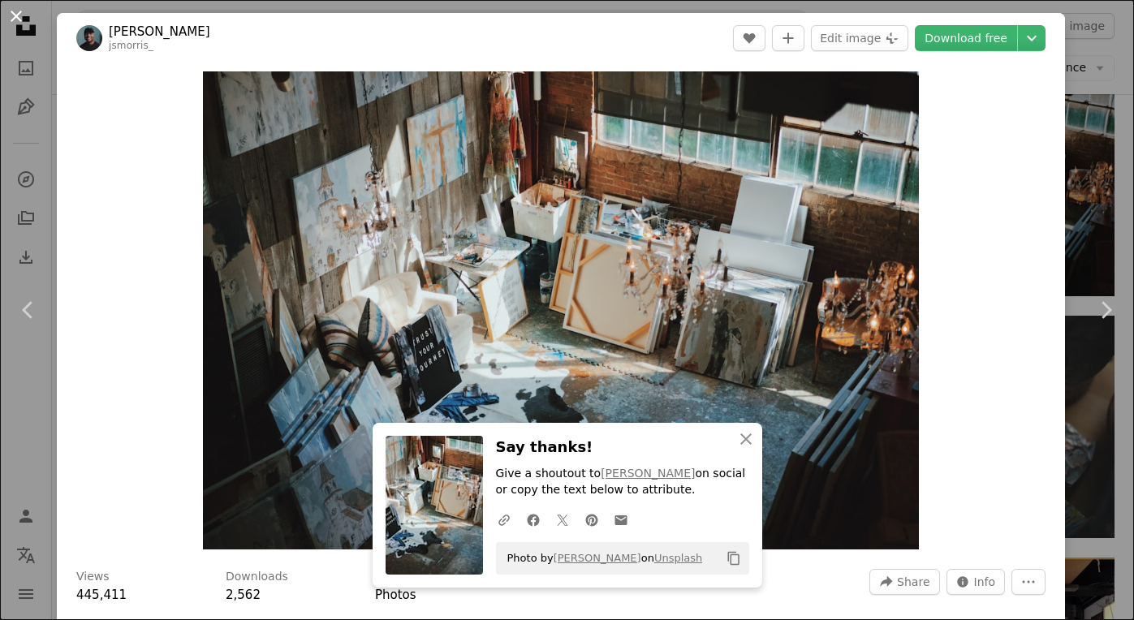
click at [17, 13] on button "An X shape" at bounding box center [15, 15] width 19 height 19
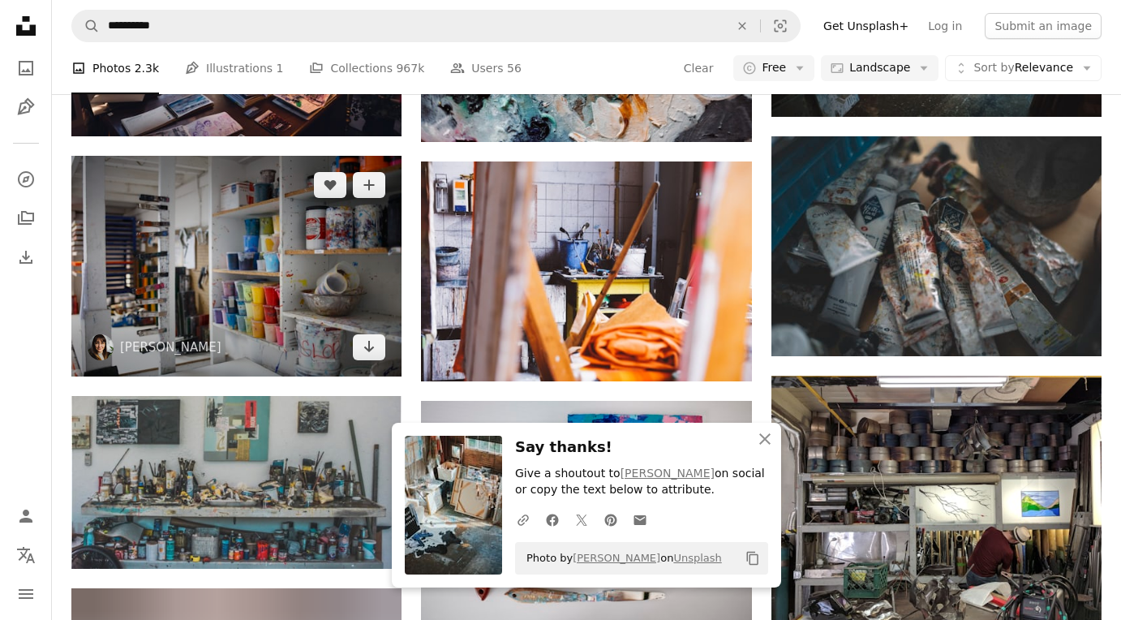
scroll to position [1242, 0]
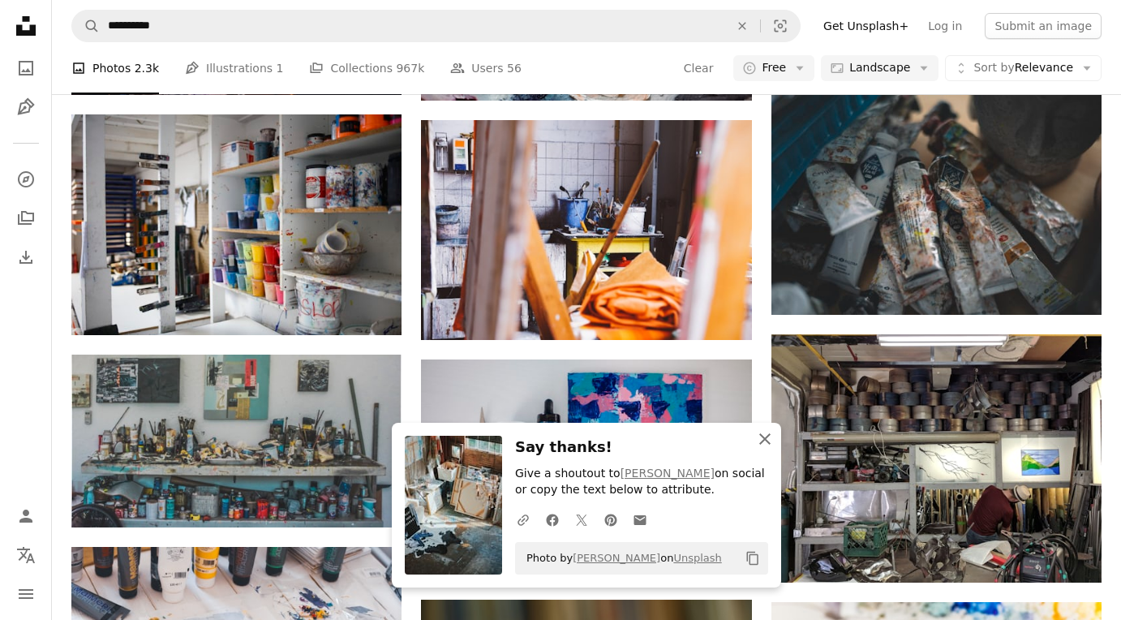
click at [771, 441] on icon "An X shape" at bounding box center [764, 438] width 19 height 19
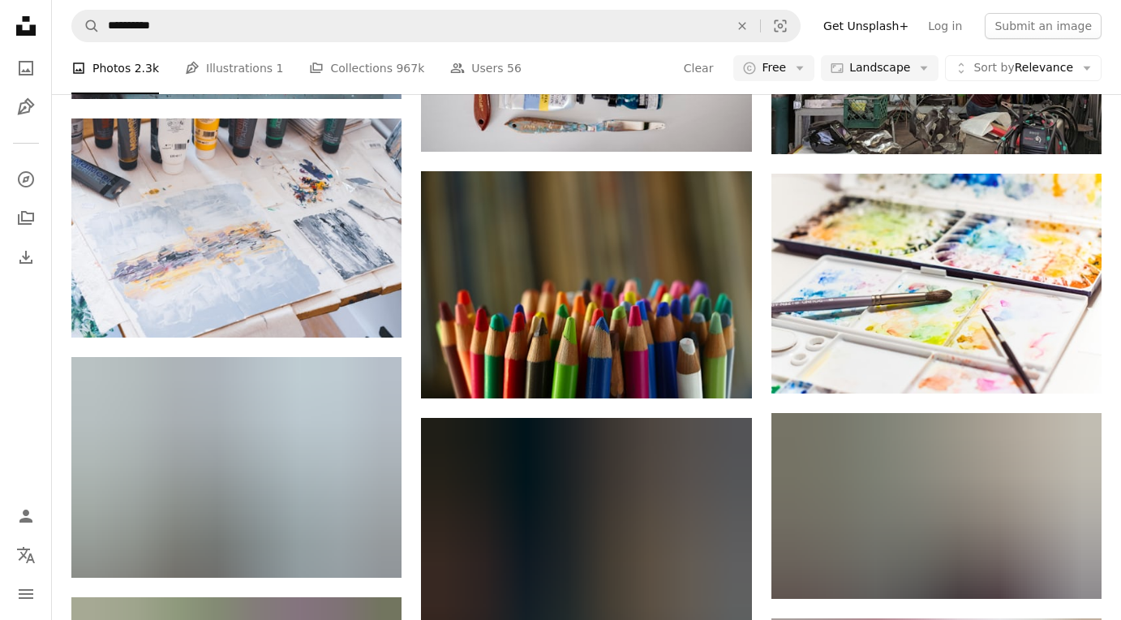
scroll to position [1678, 0]
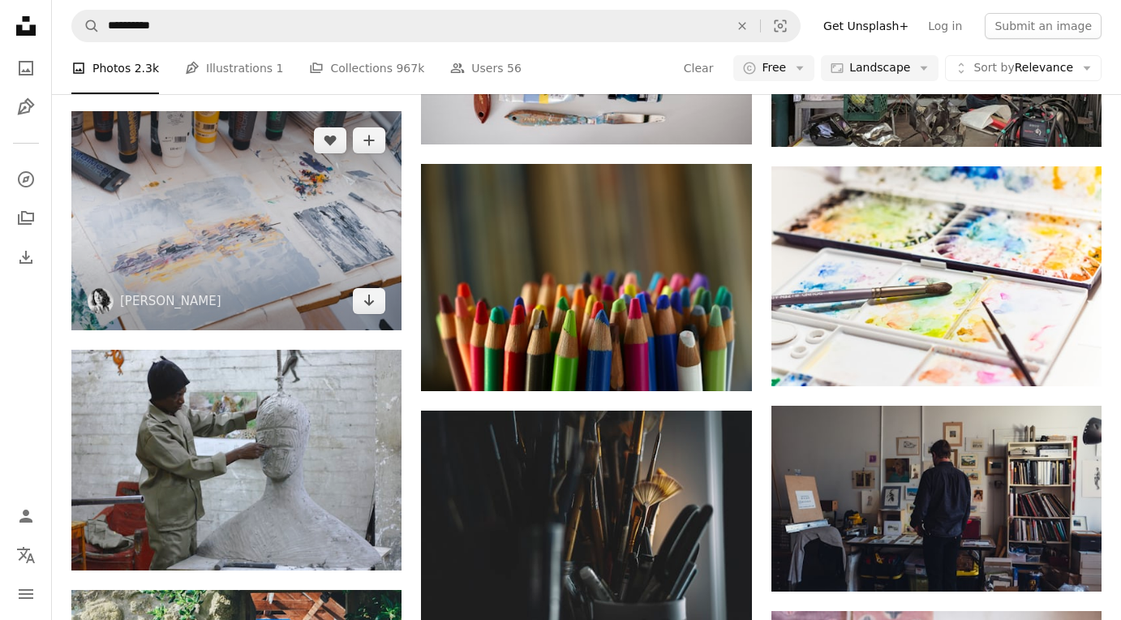
click at [208, 238] on img at bounding box center [236, 220] width 330 height 219
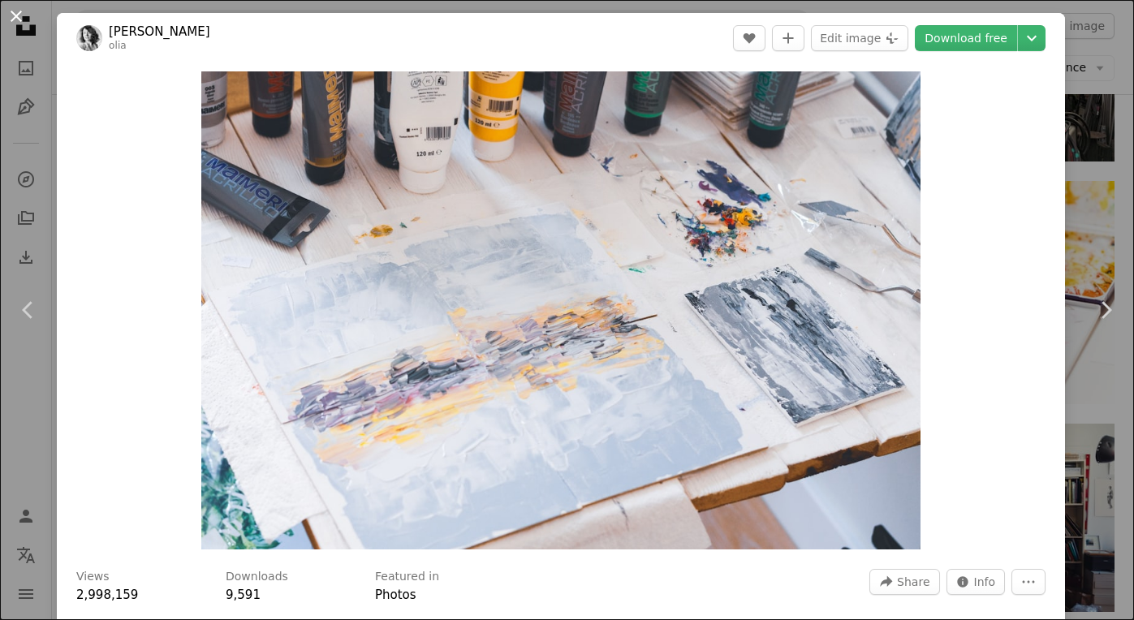
click at [19, 13] on button "An X shape" at bounding box center [15, 15] width 19 height 19
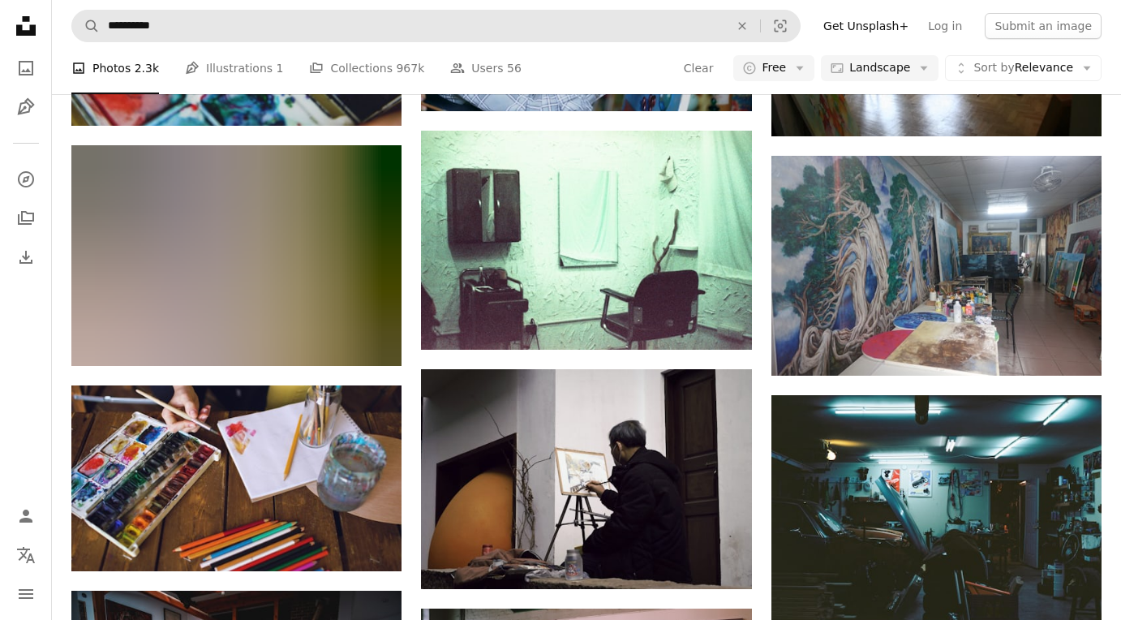
scroll to position [18293, 0]
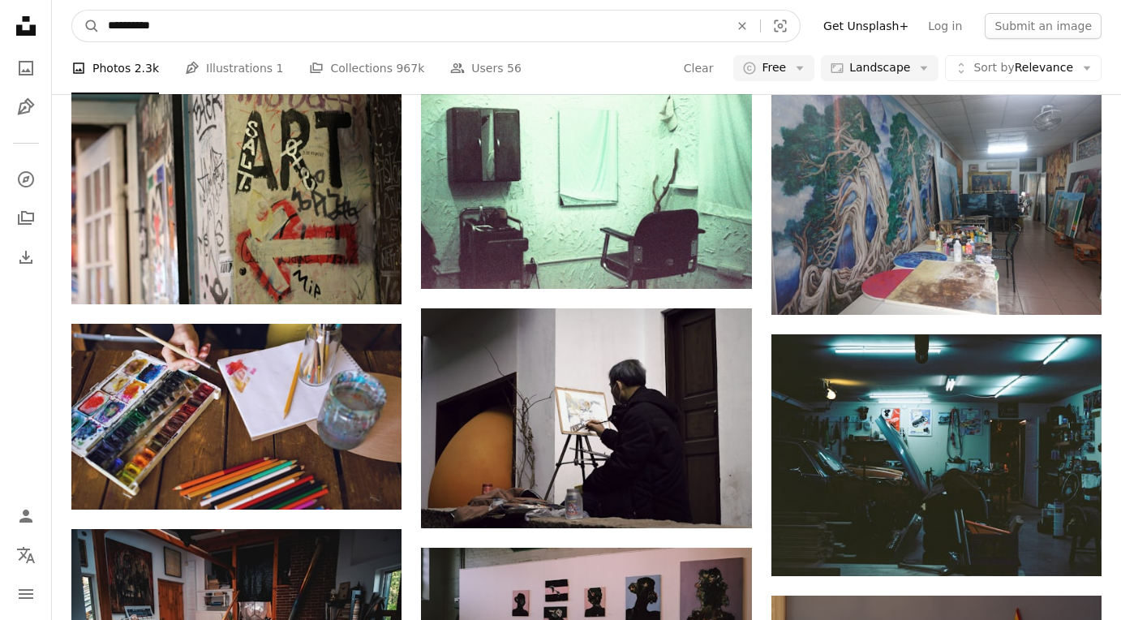
click at [174, 29] on input "**********" at bounding box center [412, 26] width 625 height 31
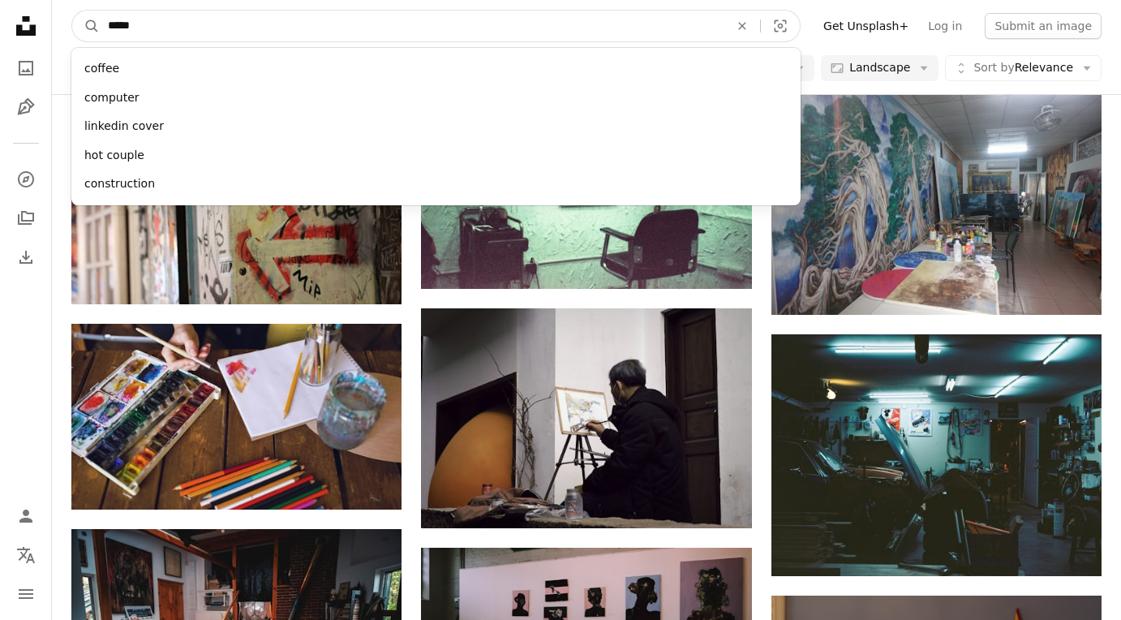
type input "******"
click button "A magnifying glass" at bounding box center [86, 26] width 28 height 31
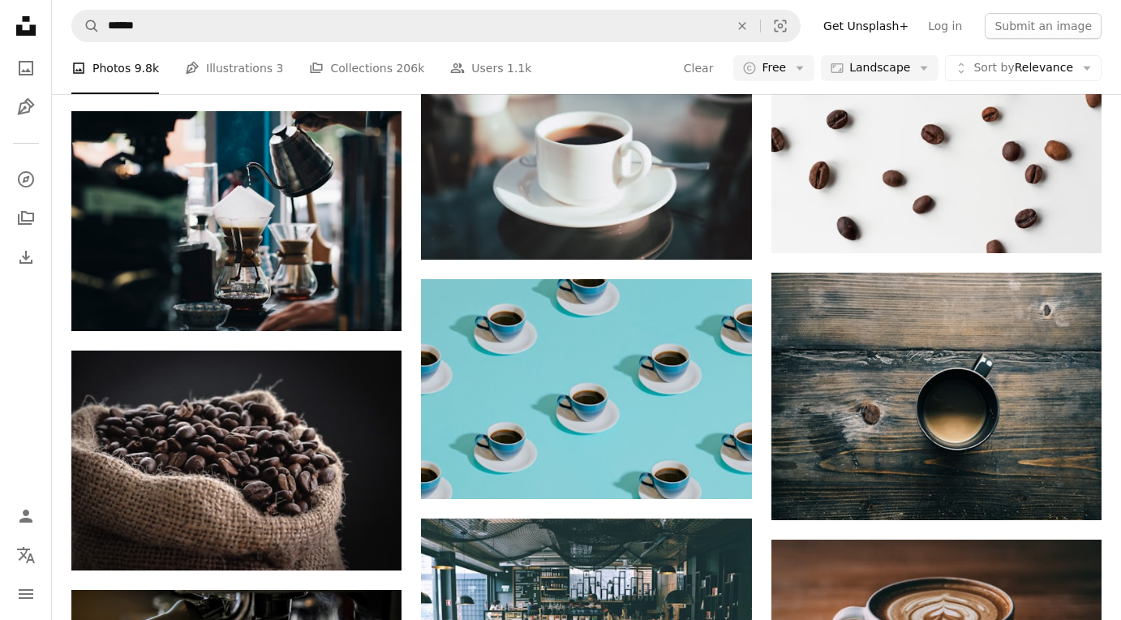
scroll to position [1387, 0]
